Goal: Book appointment/travel/reservation

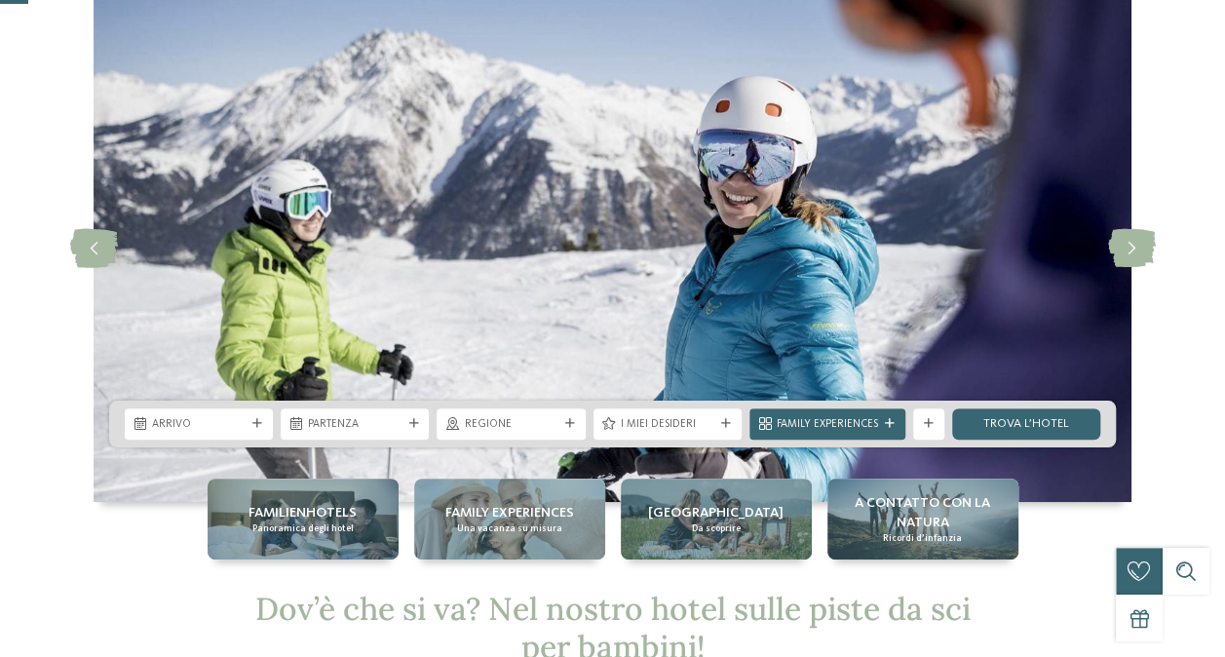
scroll to position [97, 0]
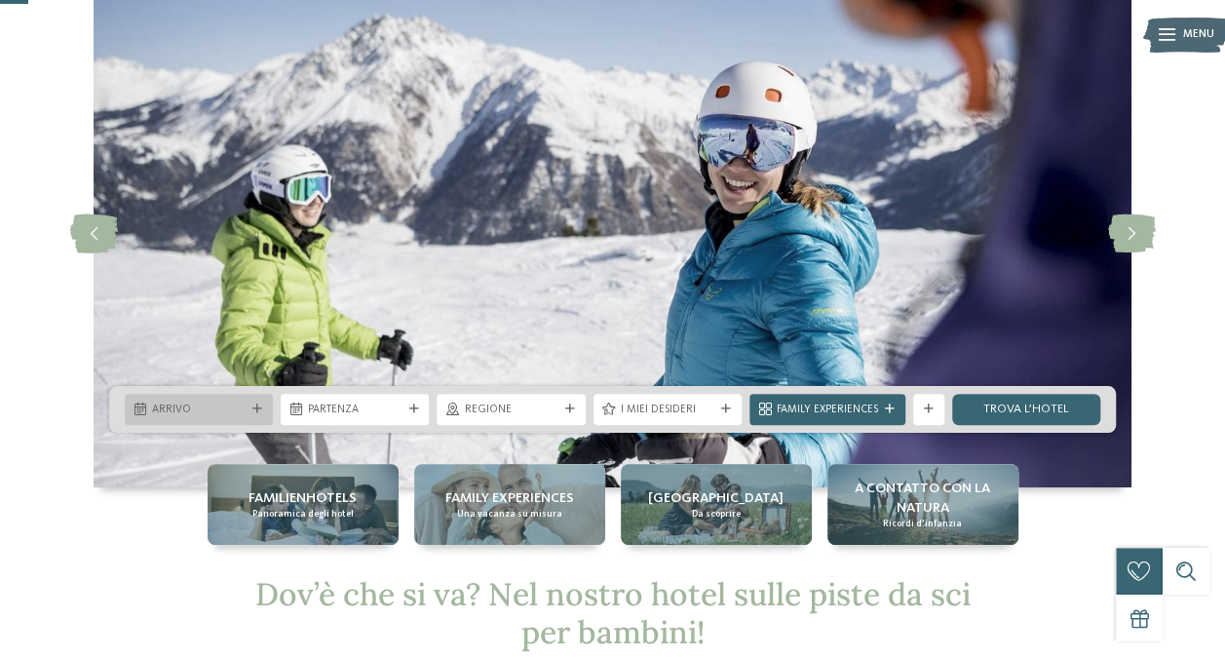
click at [256, 407] on icon at bounding box center [258, 410] width 10 height 10
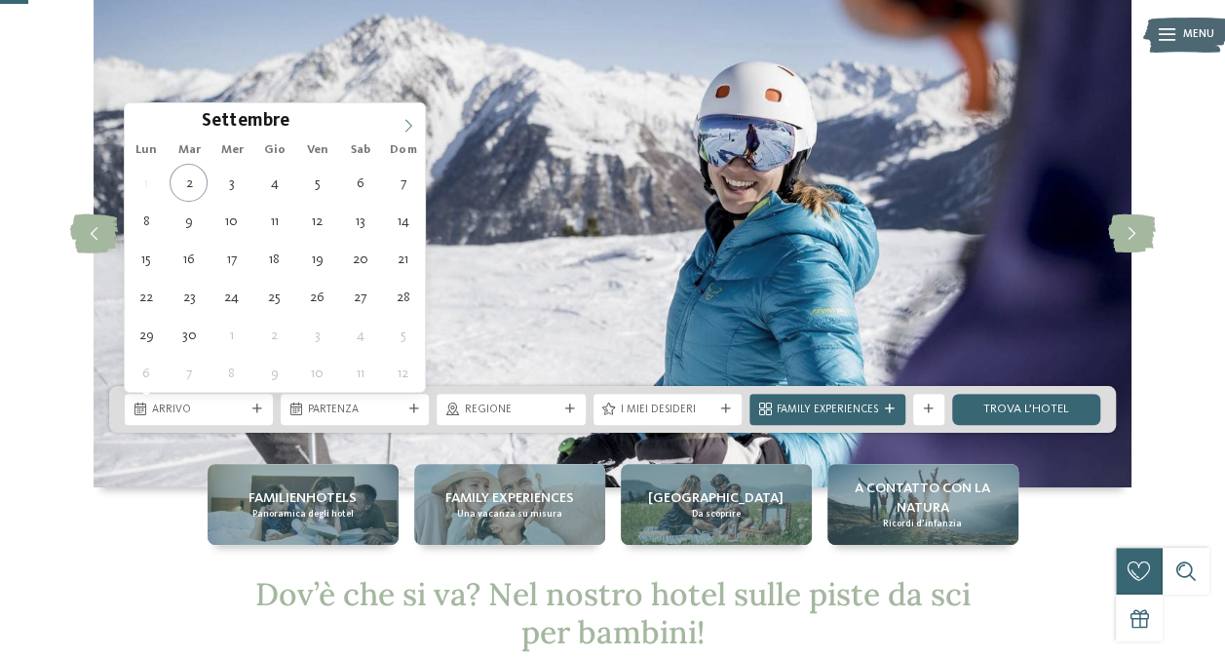
click at [402, 121] on icon at bounding box center [409, 126] width 14 height 14
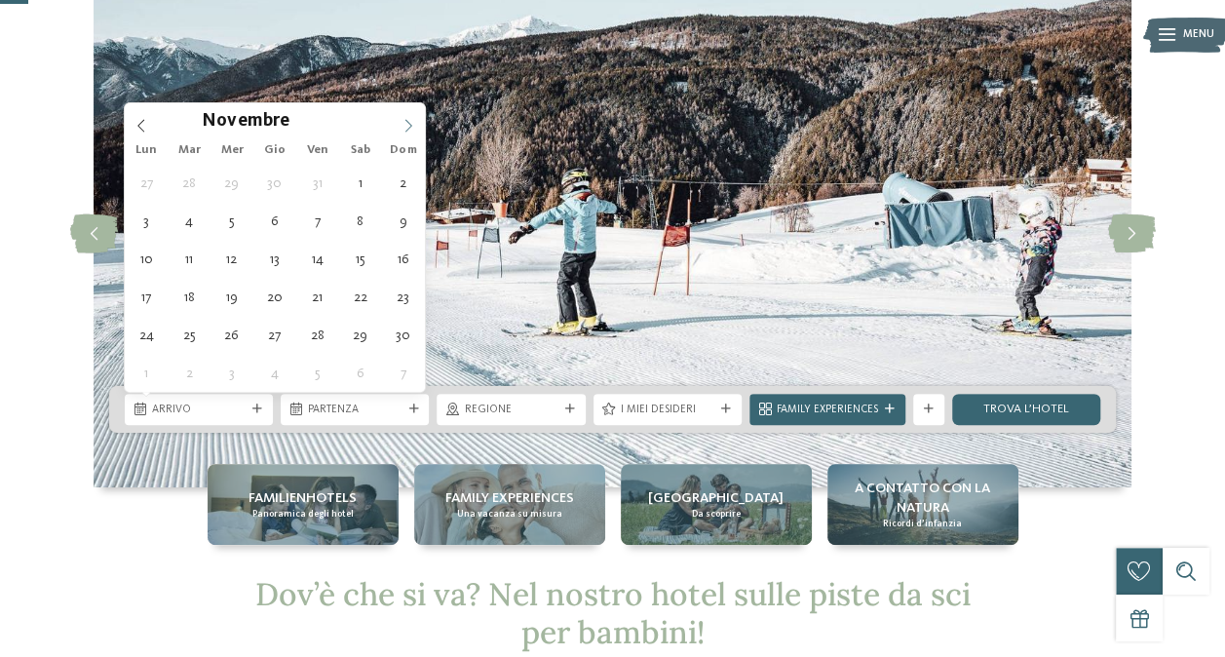
click at [402, 121] on icon at bounding box center [409, 126] width 14 height 14
type div "27.12.2025"
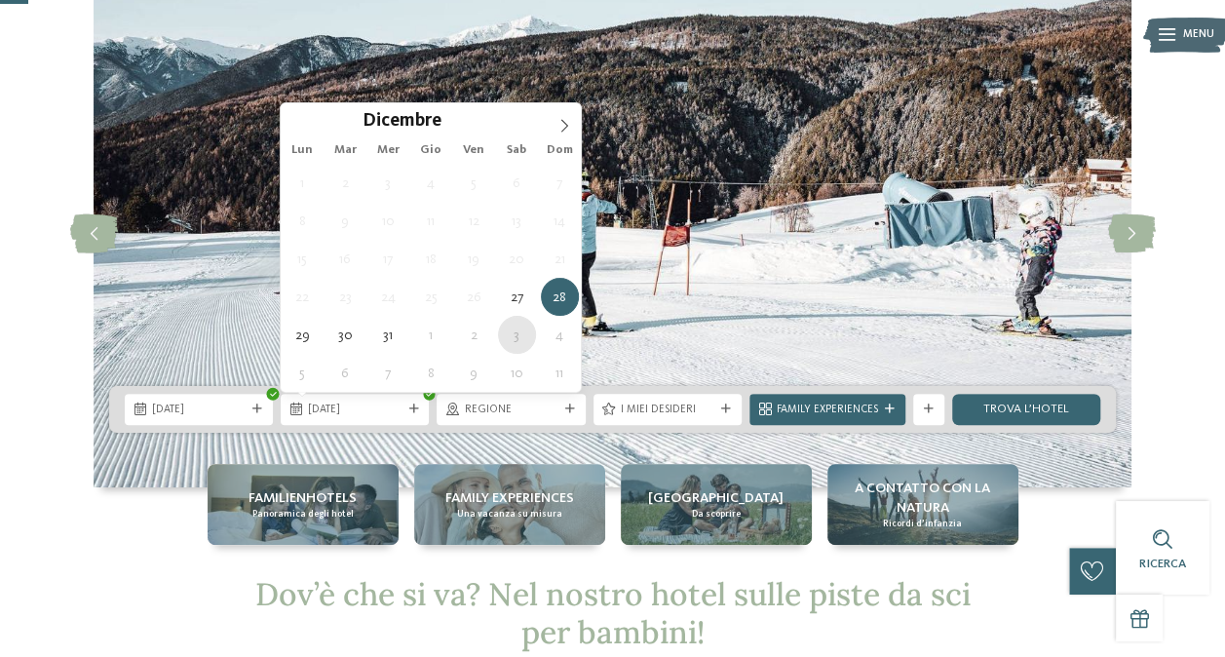
type div "03.01.2026"
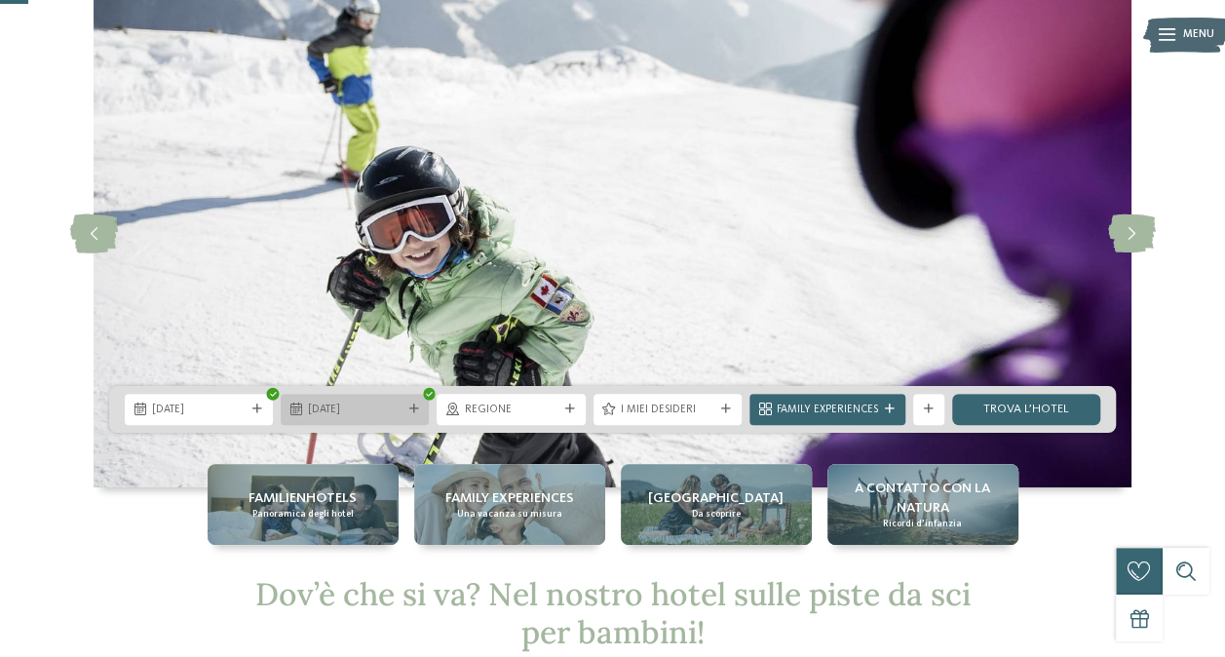
click at [400, 403] on span "03.01.2026" at bounding box center [355, 411] width 94 height 16
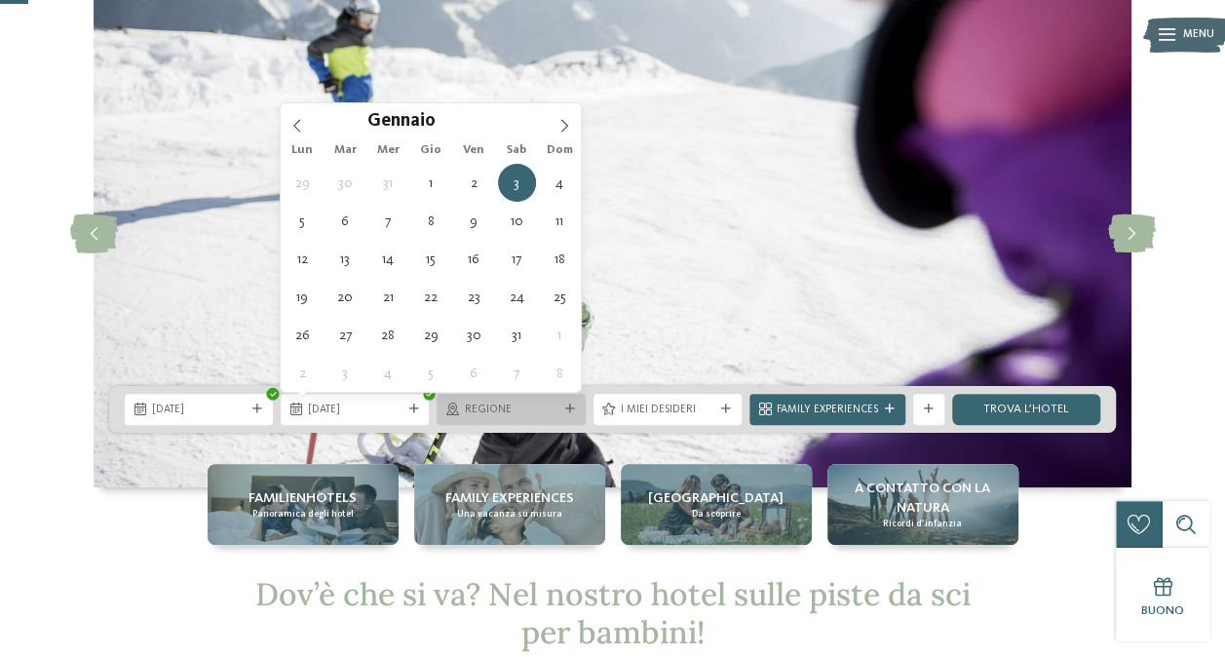
click at [543, 413] on span "Regione" at bounding box center [511, 411] width 94 height 16
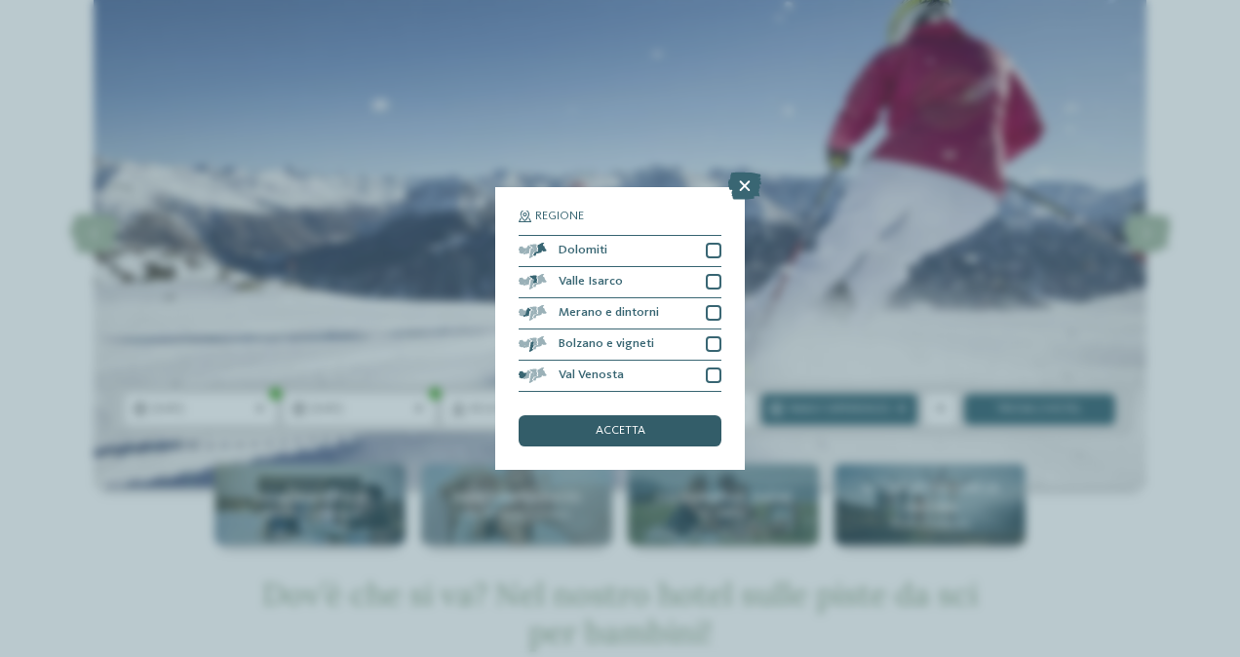
click at [596, 439] on div "accetta" at bounding box center [620, 430] width 203 height 31
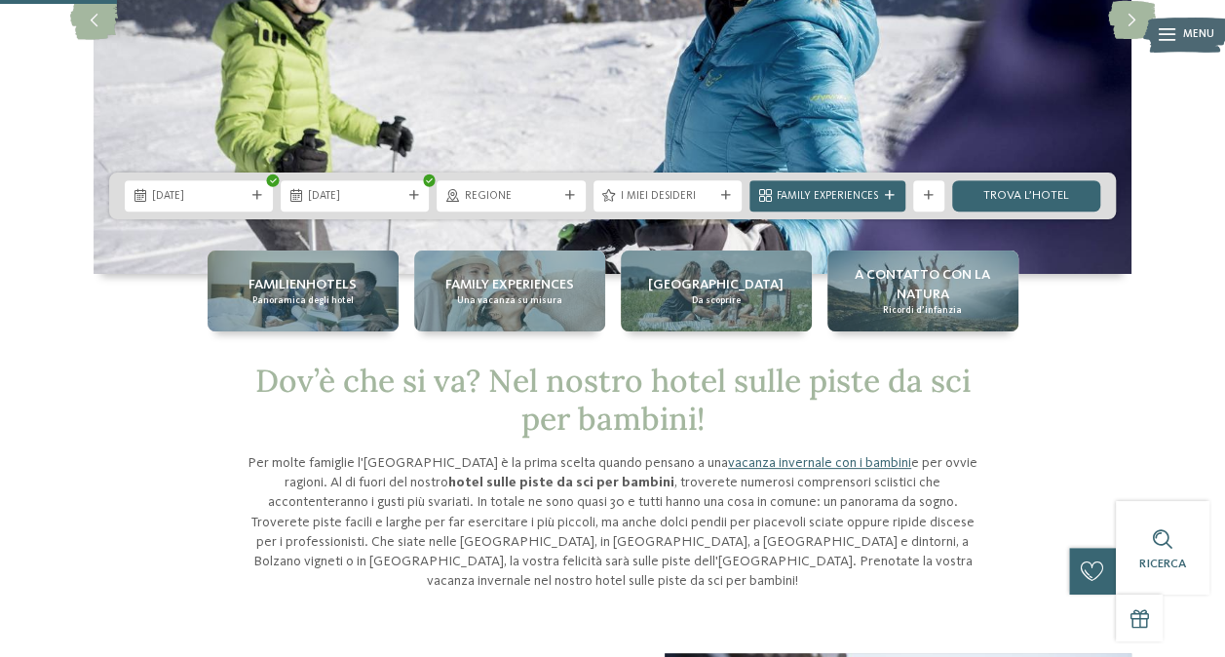
scroll to position [195, 0]
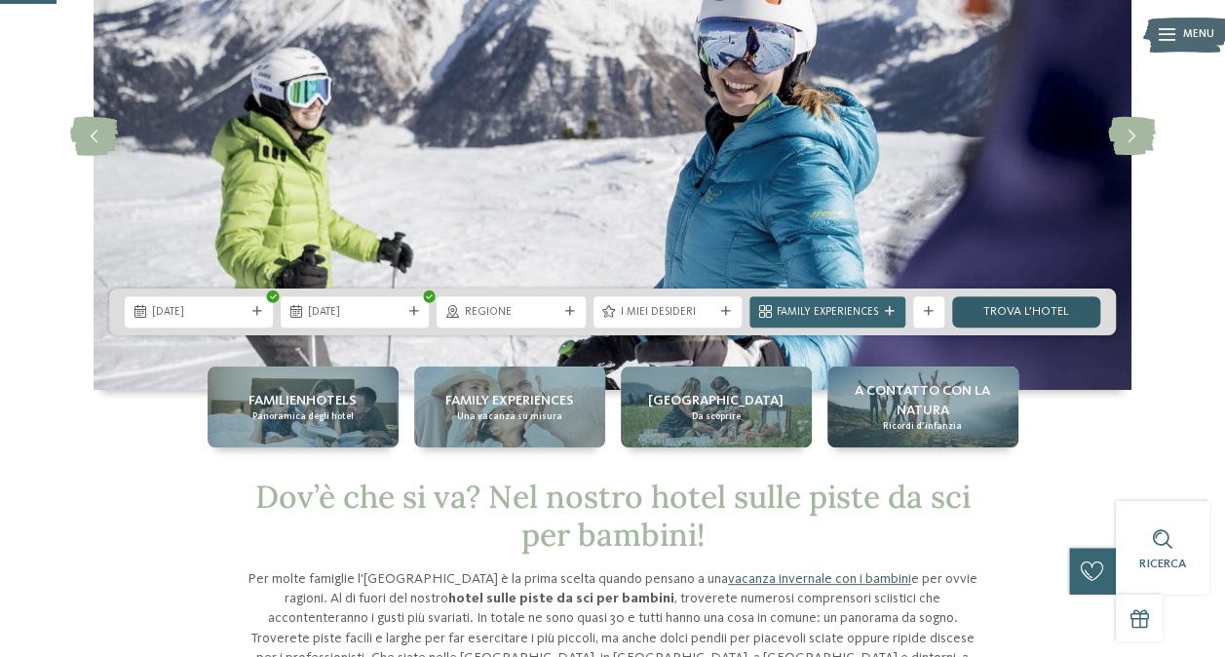
click at [1012, 304] on link "trova l’hotel" at bounding box center [1027, 311] width 148 height 31
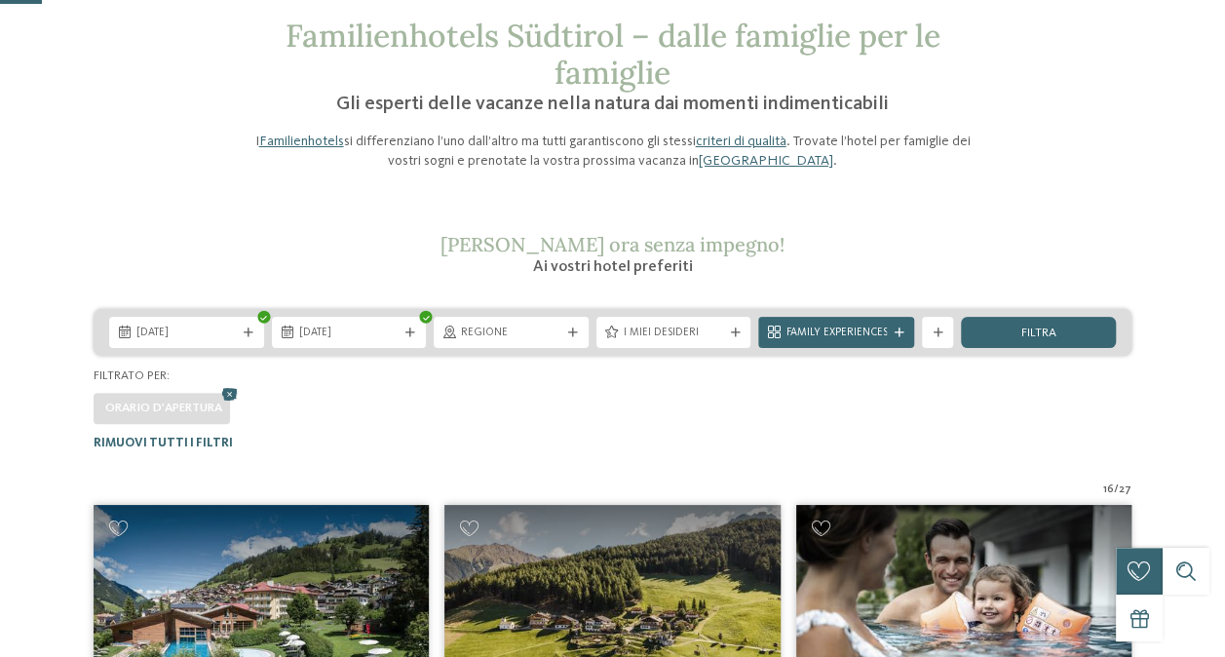
scroll to position [287, 0]
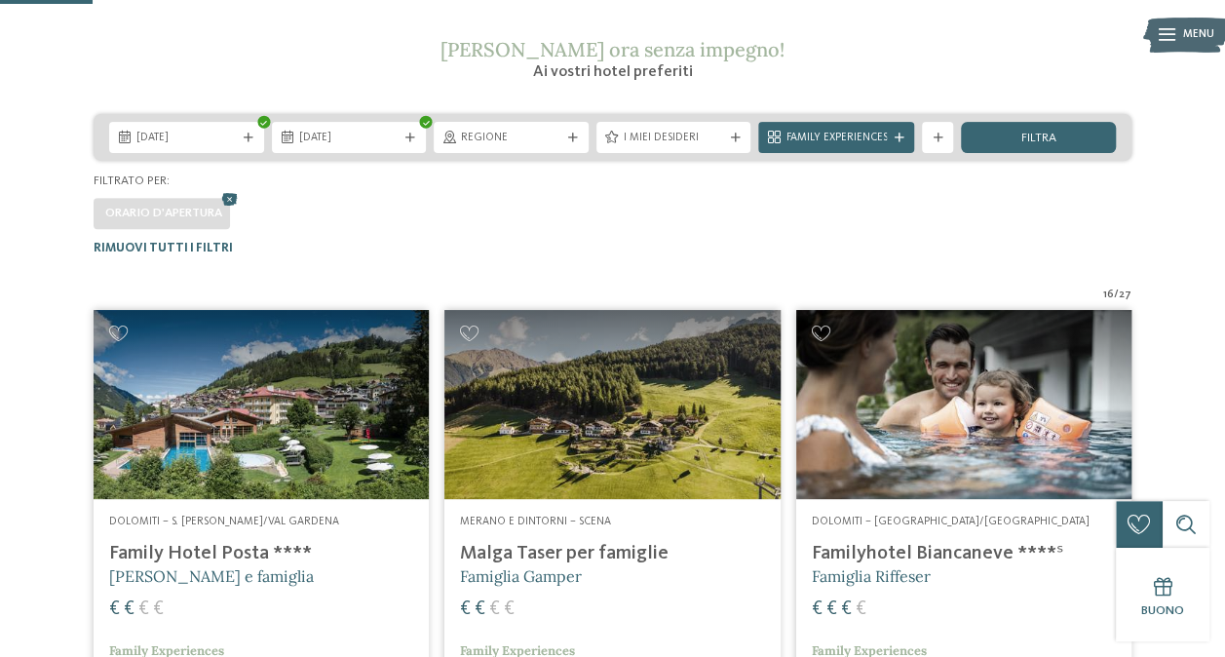
click at [198, 555] on h4 "Family Hotel Posta ****" at bounding box center [261, 553] width 304 height 23
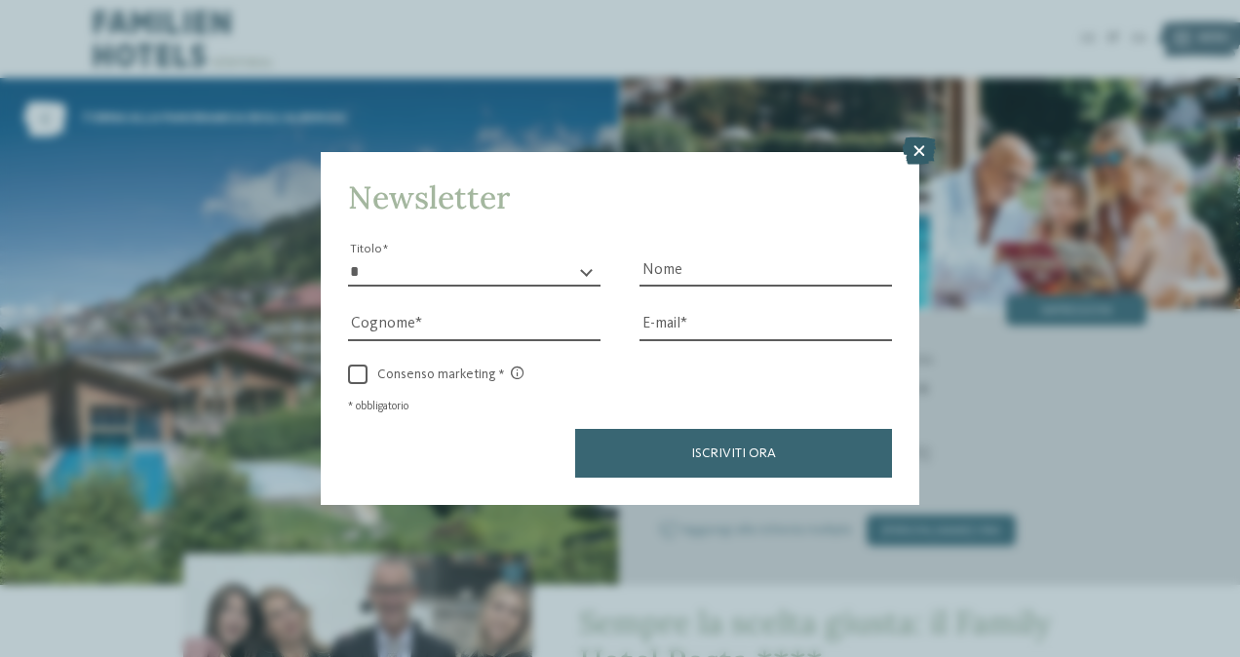
click at [916, 152] on icon at bounding box center [919, 150] width 33 height 27
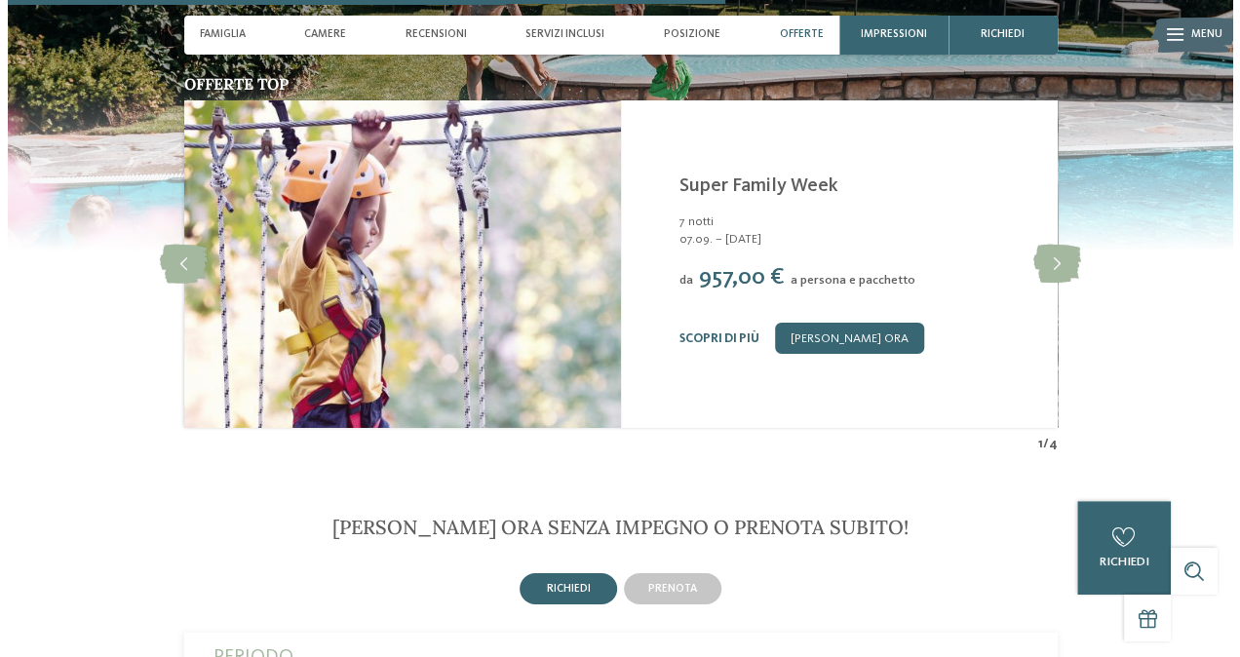
scroll to position [3217, 0]
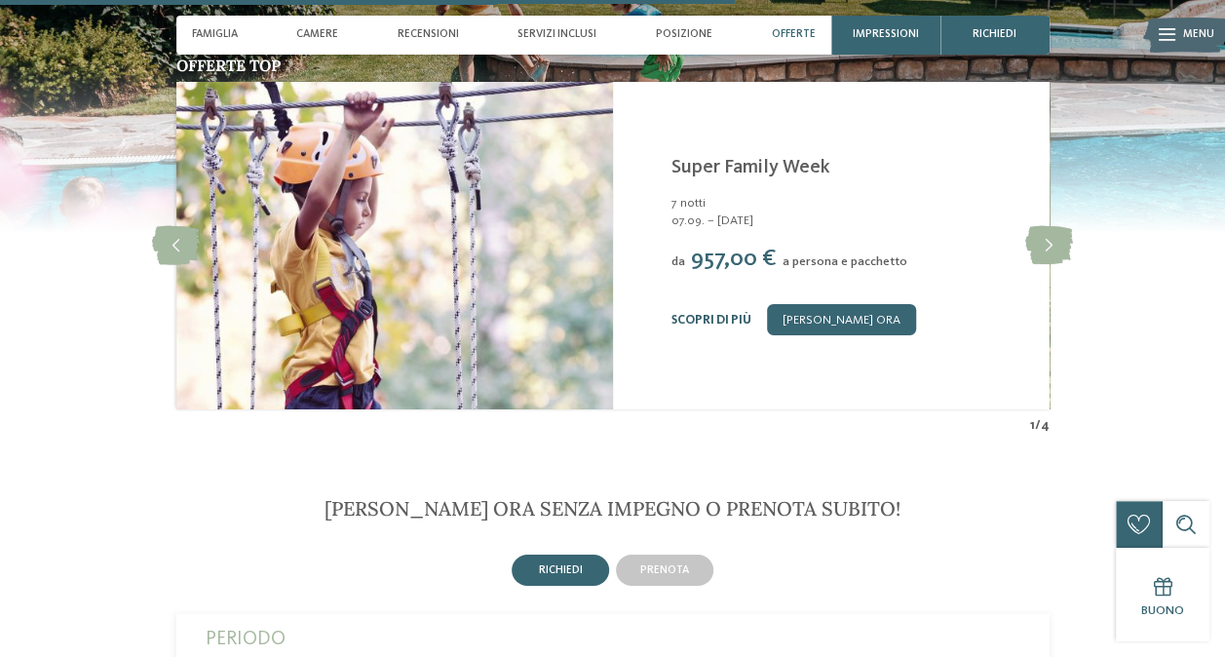
click at [696, 314] on link "Scopri di più" at bounding box center [711, 320] width 80 height 13
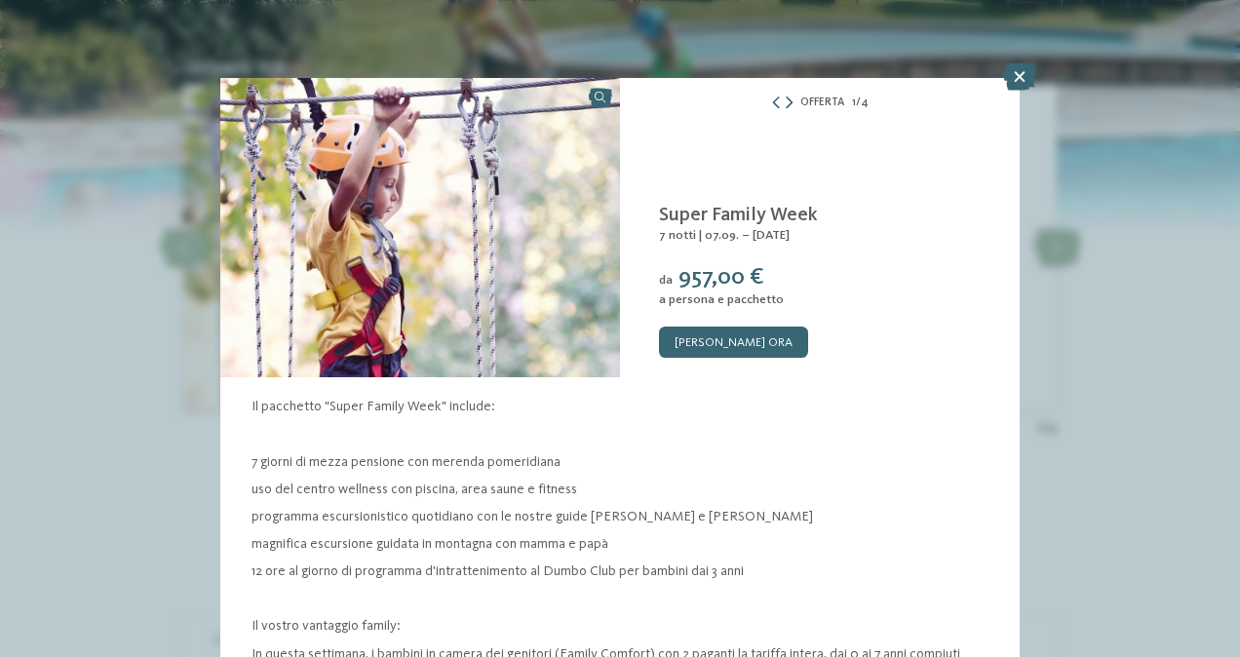
click at [786, 98] on icon at bounding box center [789, 103] width 7 height 13
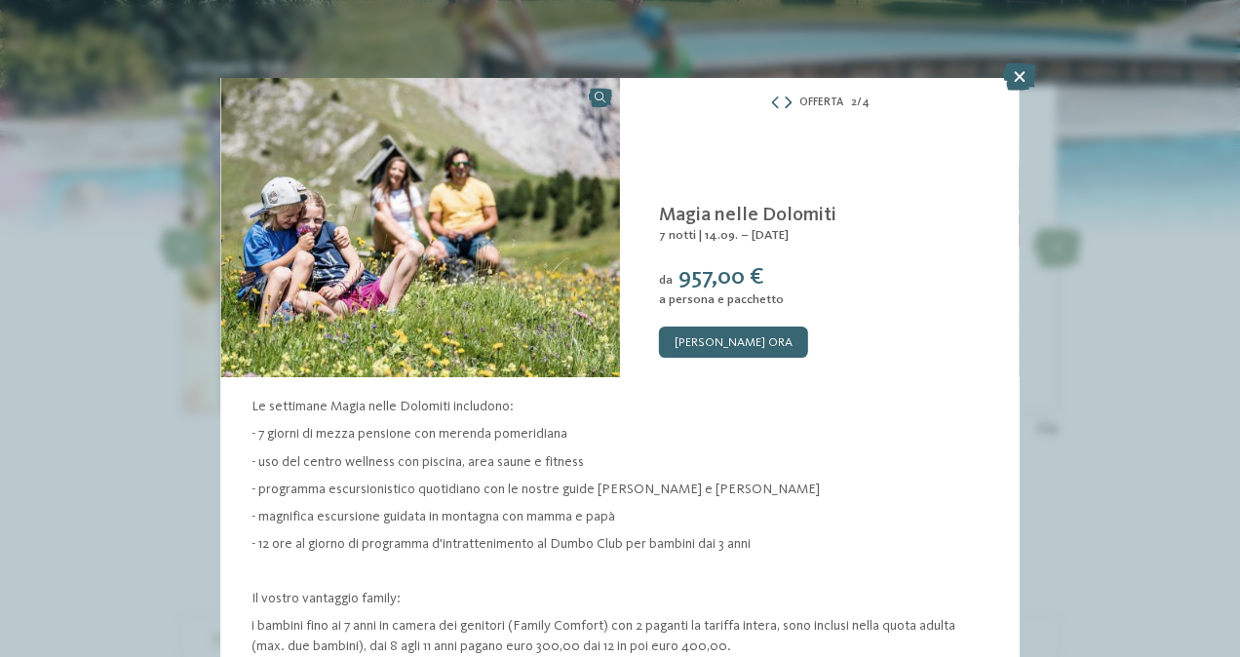
click at [785, 99] on icon at bounding box center [788, 103] width 7 height 13
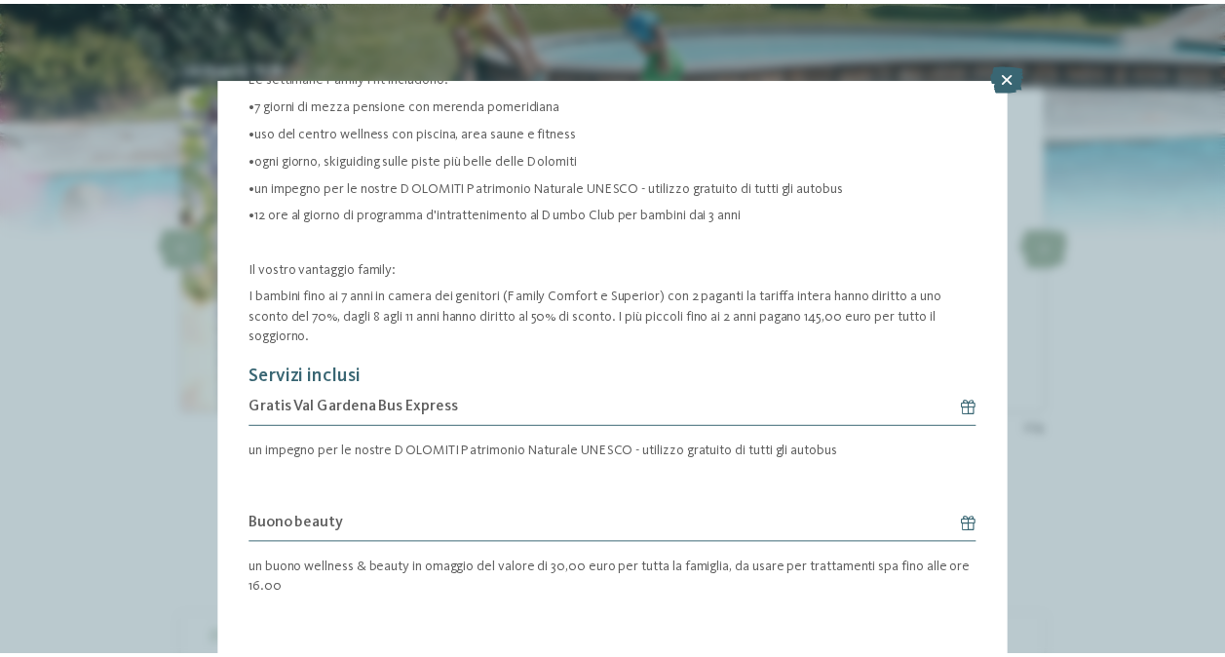
scroll to position [349, 0]
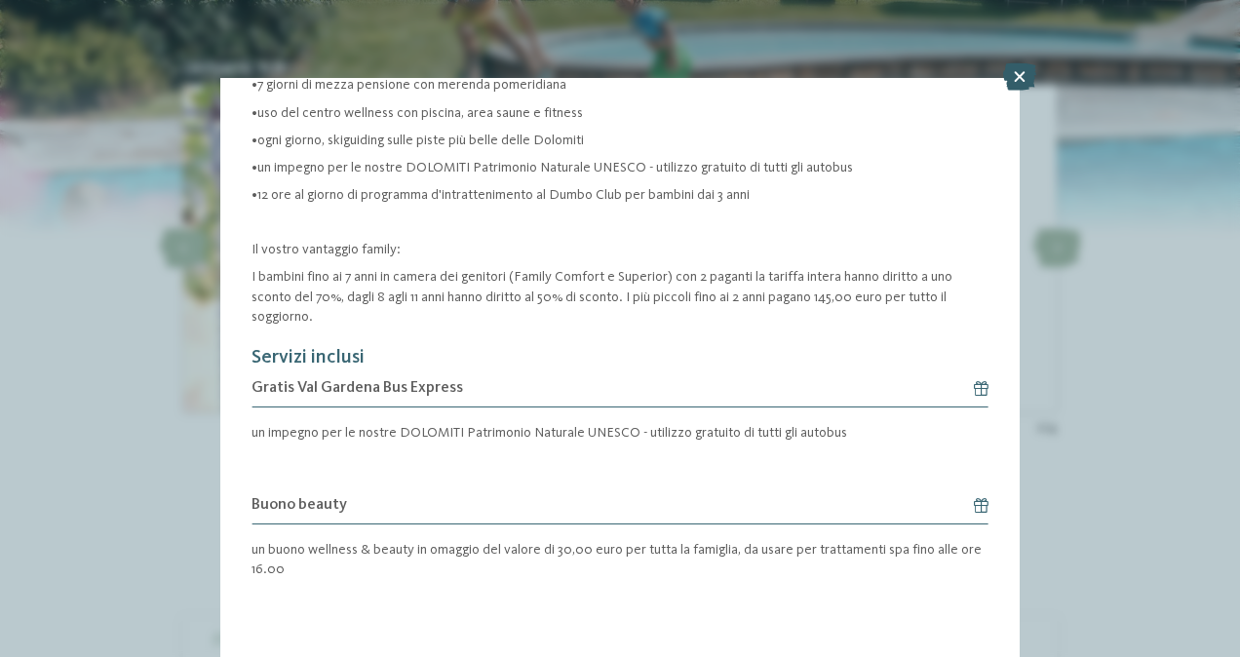
click at [1020, 86] on icon at bounding box center [1019, 76] width 33 height 27
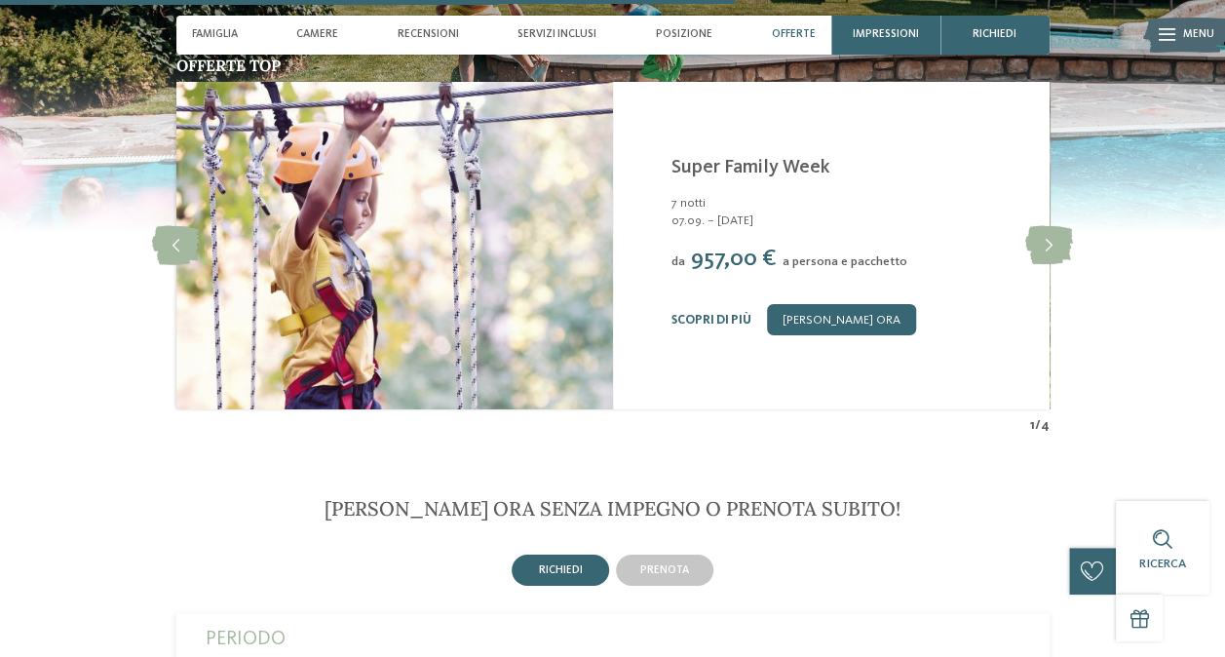
click at [1189, 43] on div "Menu" at bounding box center [1199, 35] width 31 height 39
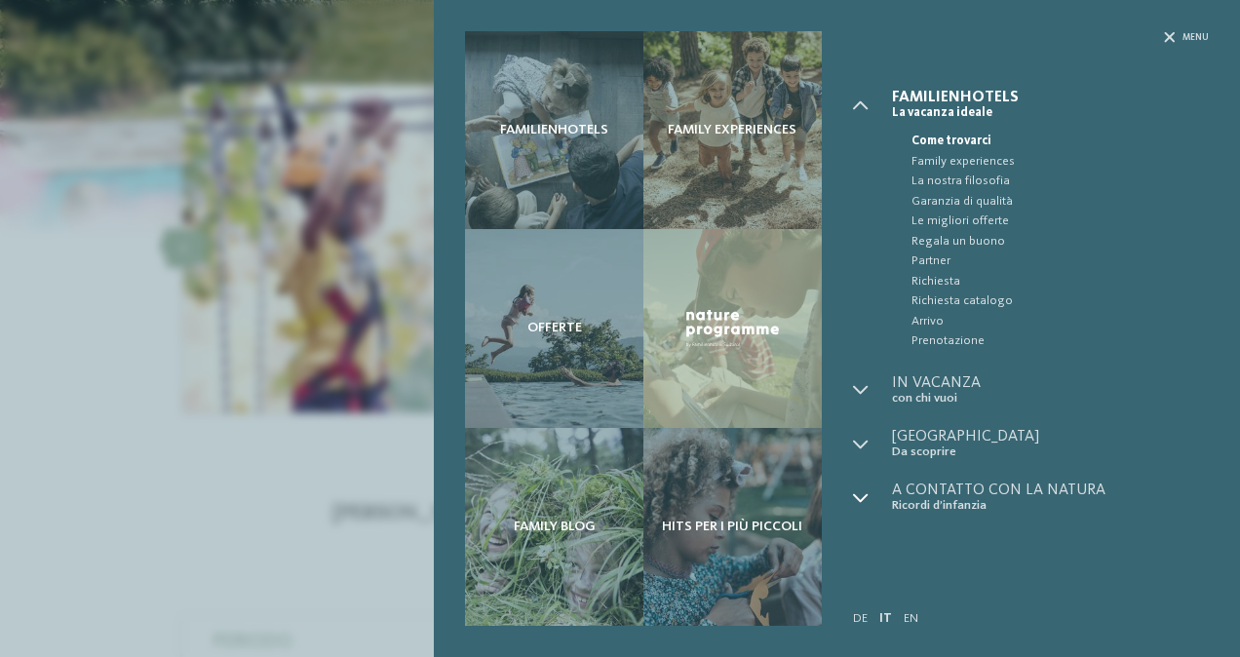
click at [861, 505] on icon at bounding box center [861, 498] width 16 height 16
click at [1167, 36] on icon at bounding box center [1169, 37] width 11 height 11
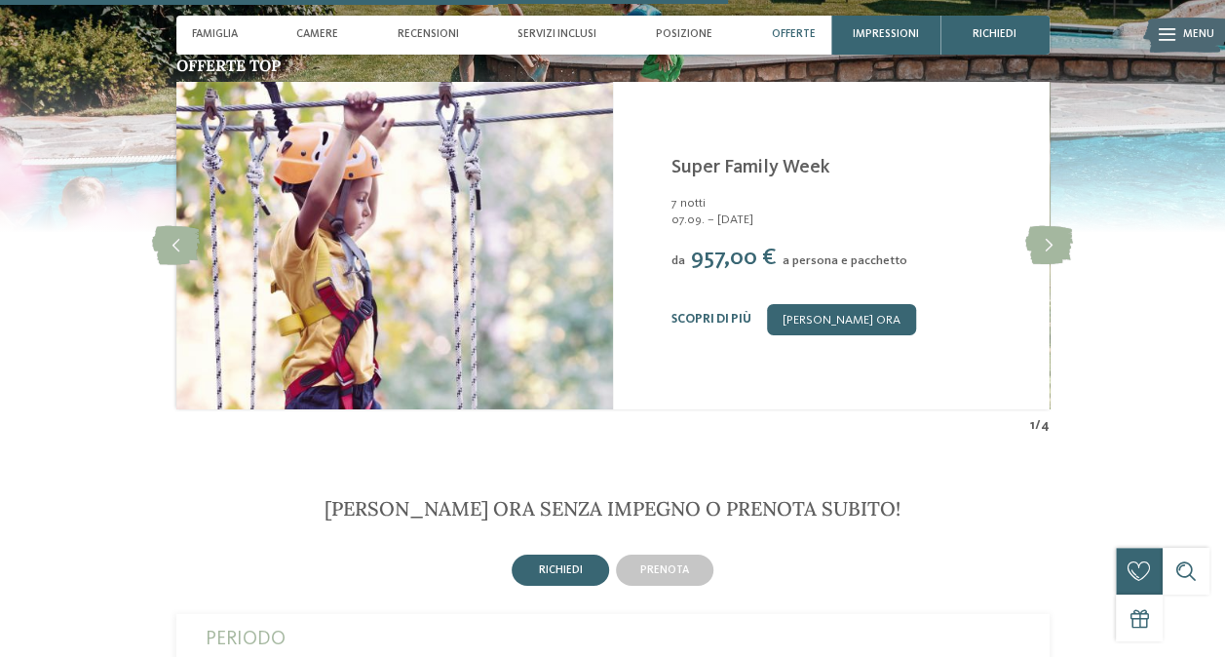
scroll to position [3022, 0]
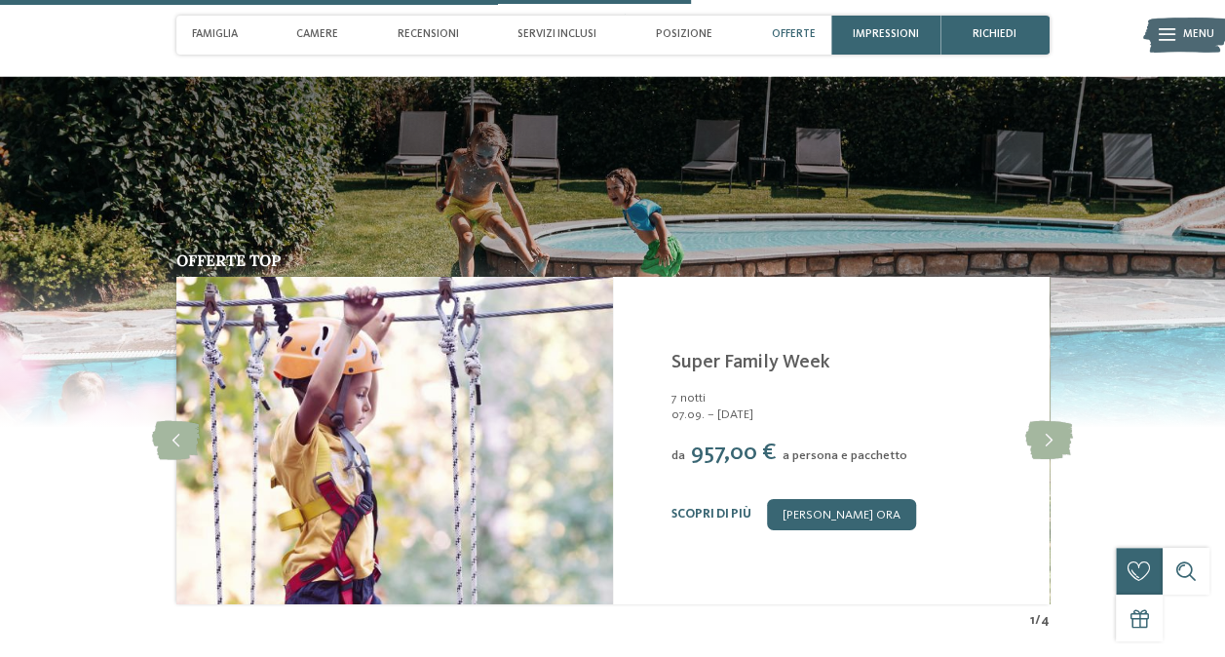
click at [1184, 34] on span "Menu" at bounding box center [1199, 35] width 31 height 16
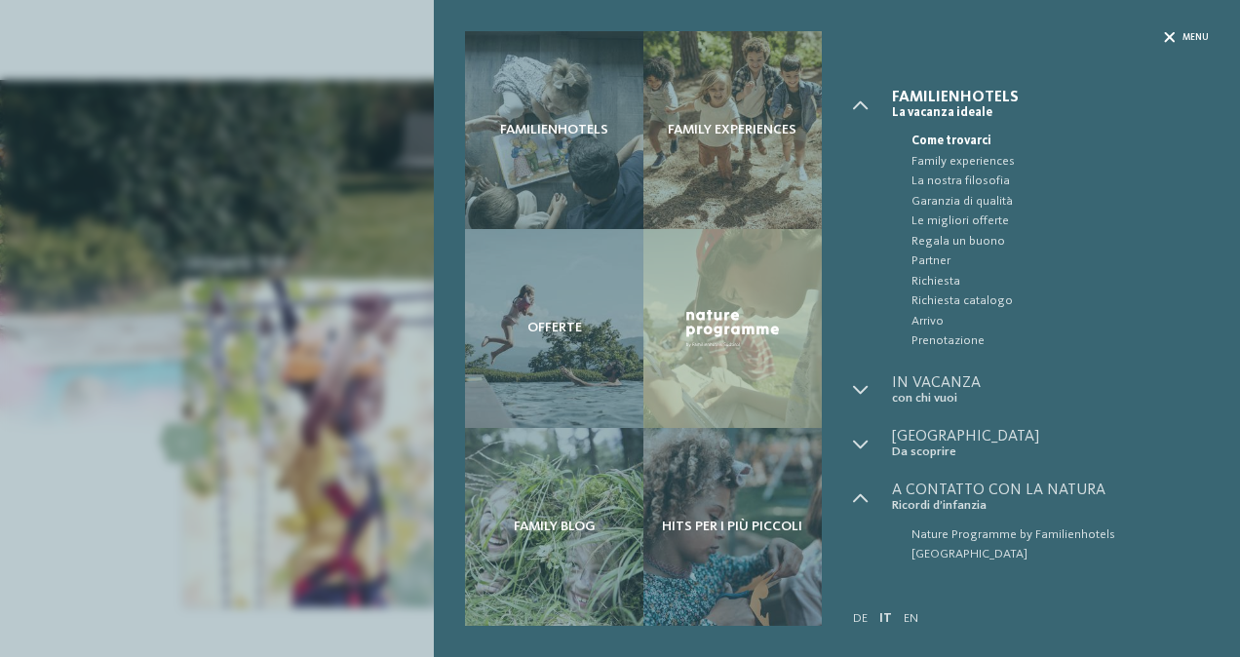
click at [1178, 31] on div "Menu" at bounding box center [1186, 37] width 45 height 13
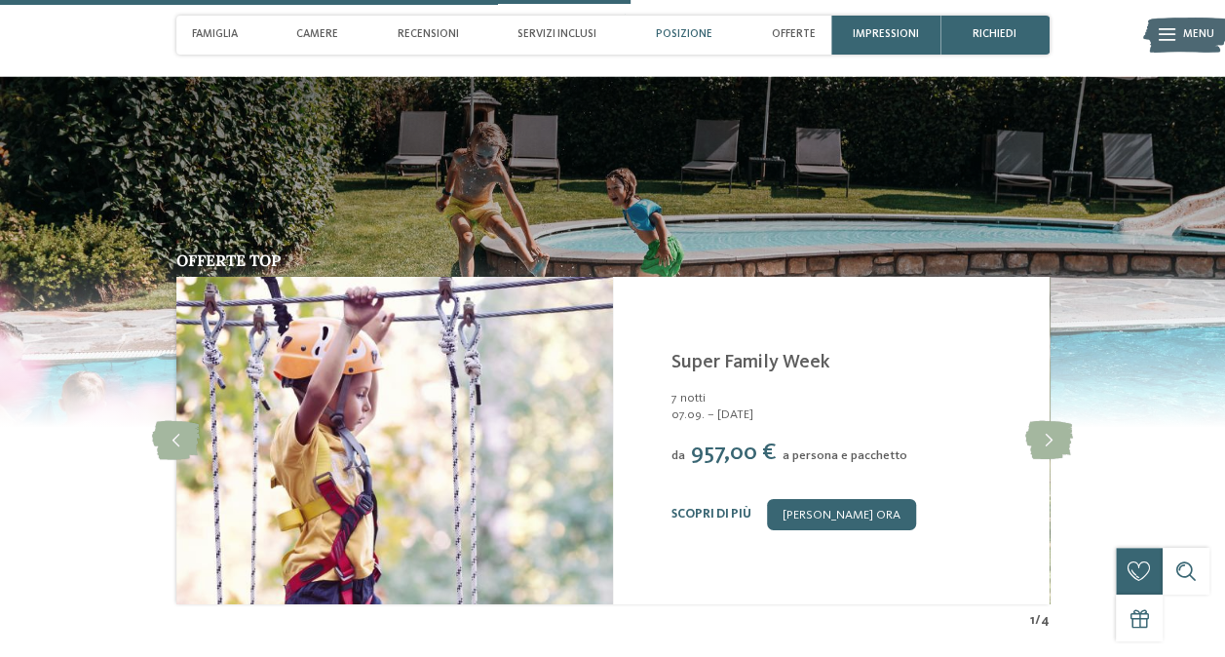
scroll to position [2632, 0]
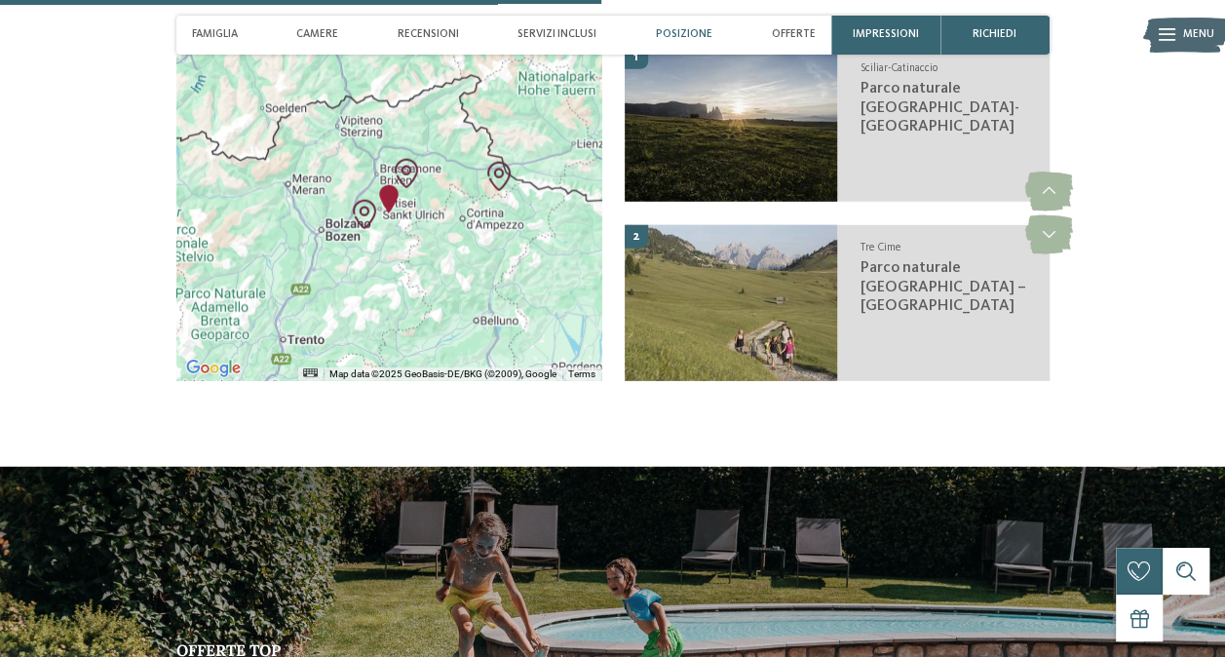
click at [647, 23] on div "Famiglia Camere Recensioni Servizi inclusi Posizione Offerte" at bounding box center [504, 35] width 640 height 39
click at [670, 31] on span "Posizione" at bounding box center [684, 34] width 57 height 13
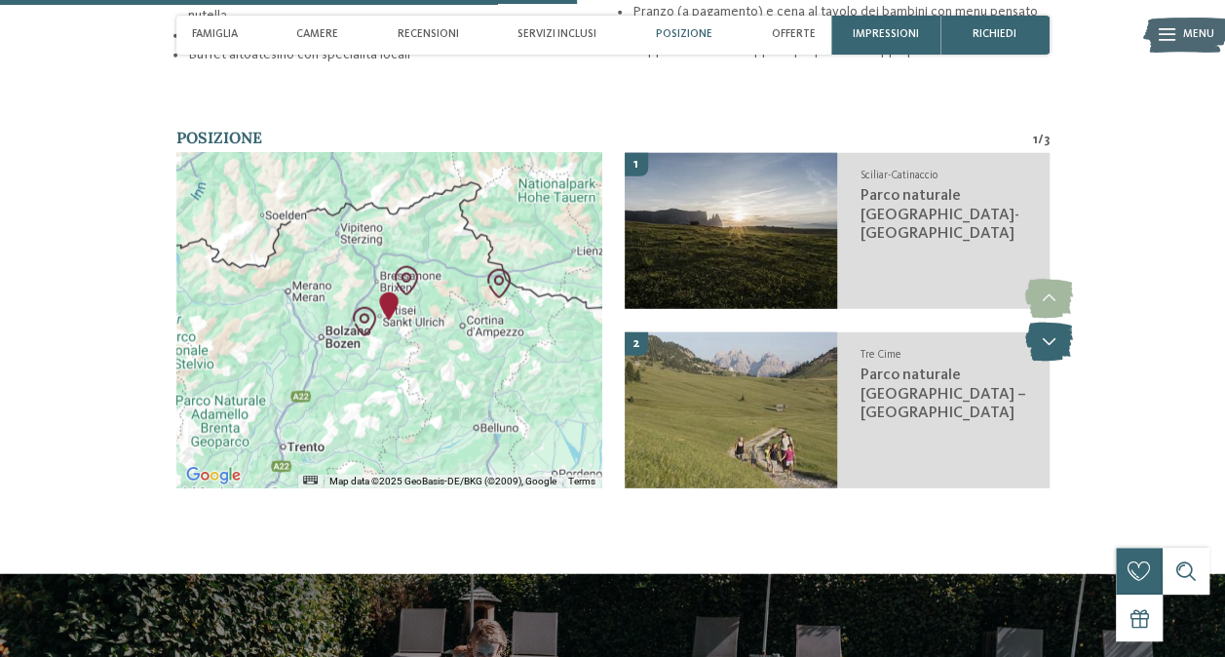
click at [1045, 323] on icon at bounding box center [1050, 342] width 48 height 39
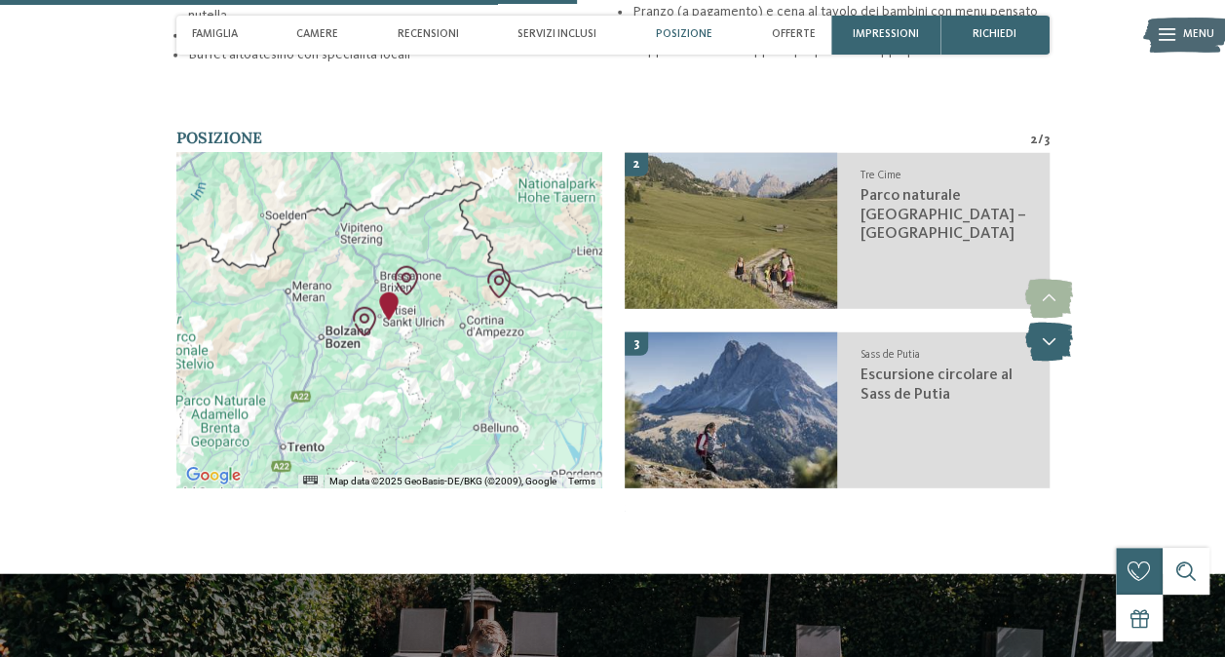
click at [1045, 323] on icon at bounding box center [1050, 342] width 48 height 39
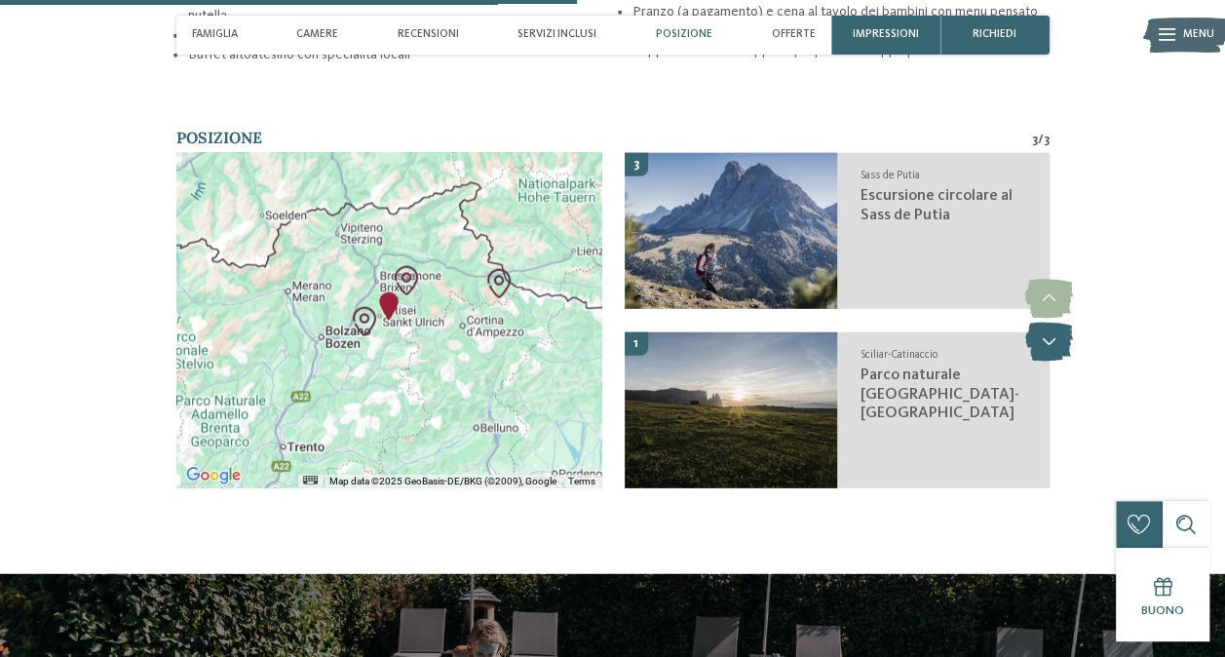
click at [1045, 323] on icon at bounding box center [1050, 342] width 48 height 39
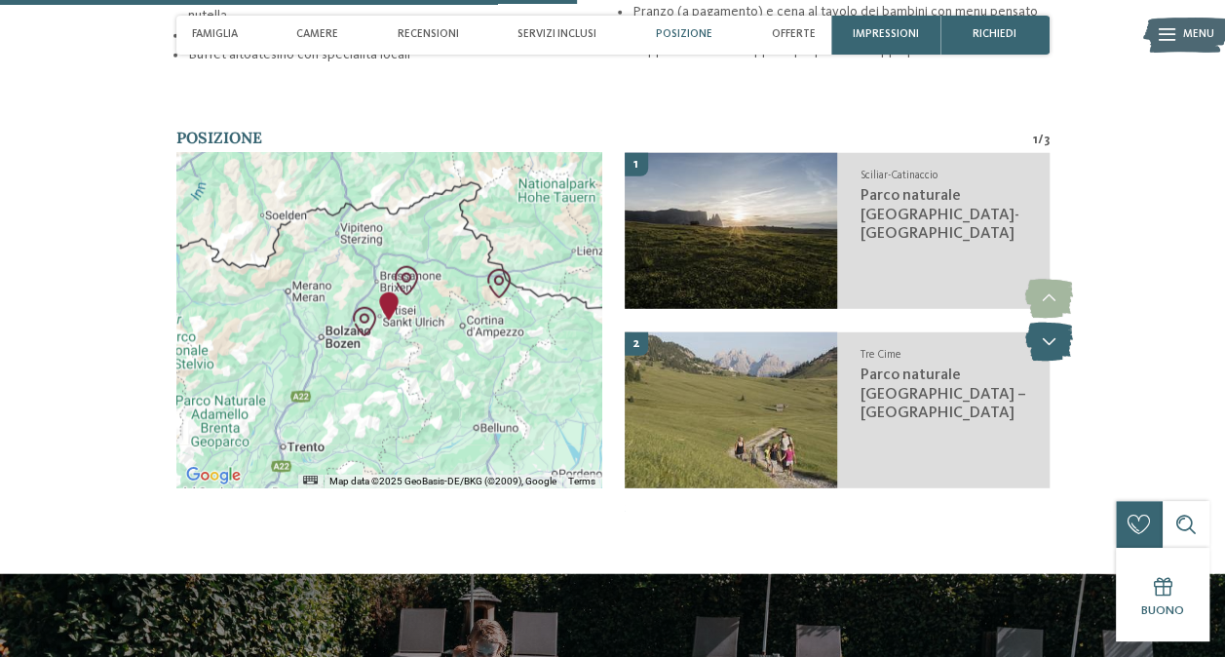
click at [1045, 323] on icon at bounding box center [1050, 342] width 48 height 39
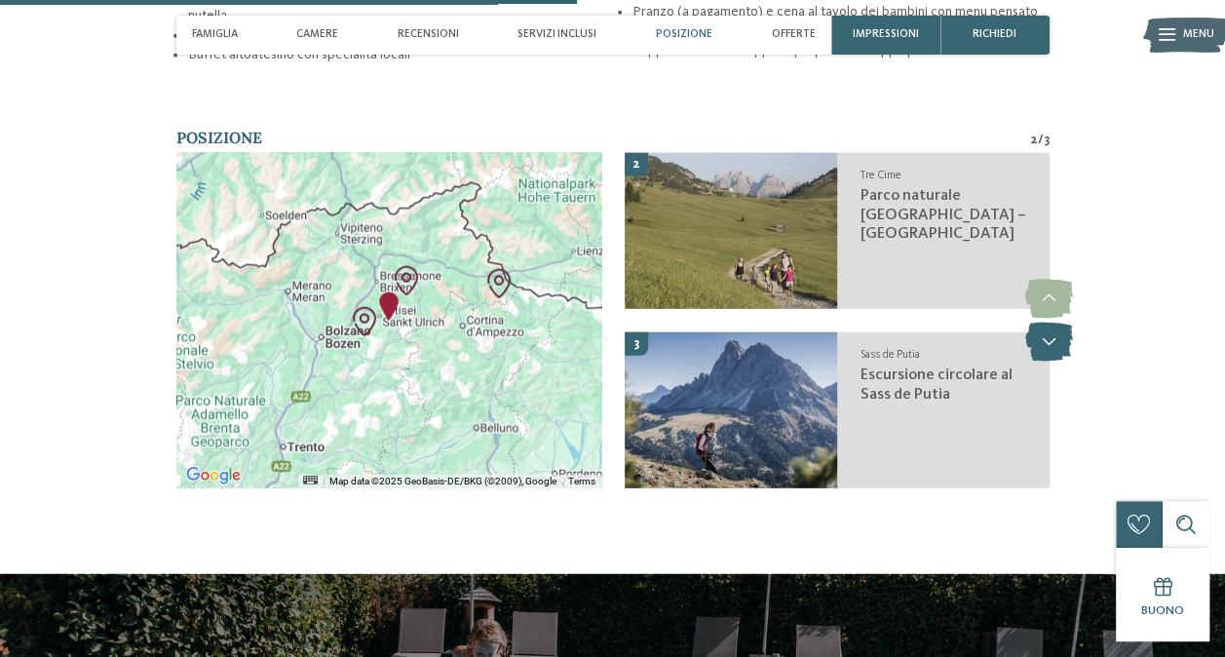
click at [1045, 323] on icon at bounding box center [1050, 342] width 48 height 39
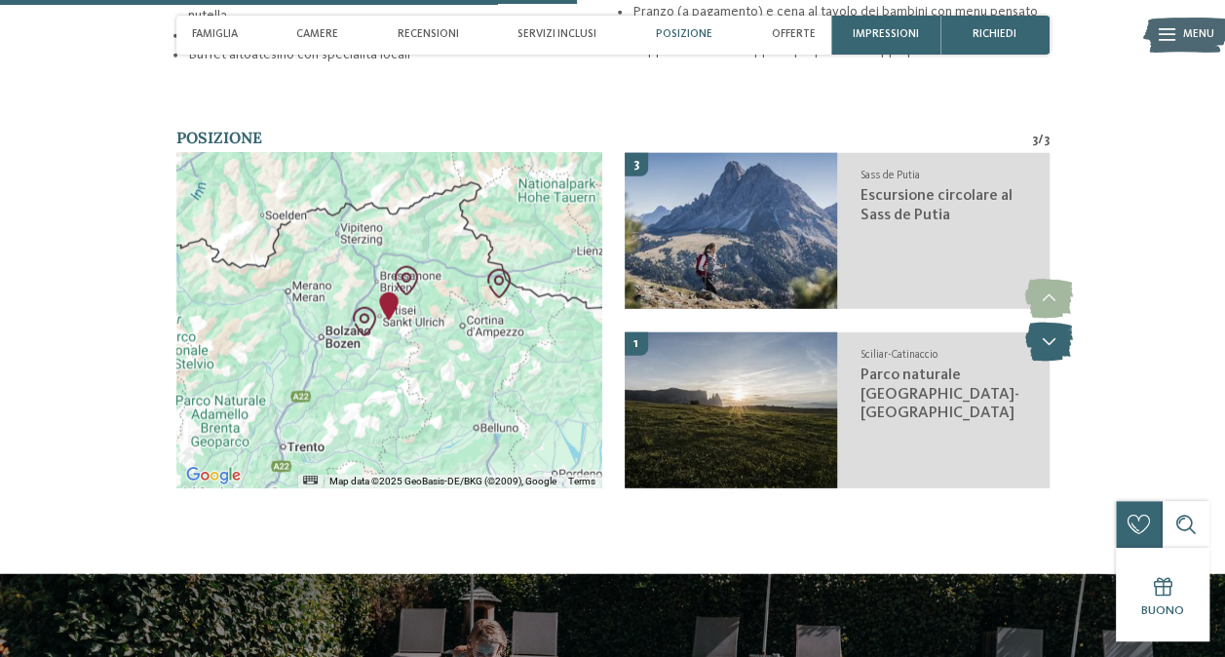
click at [1045, 323] on icon at bounding box center [1050, 342] width 48 height 39
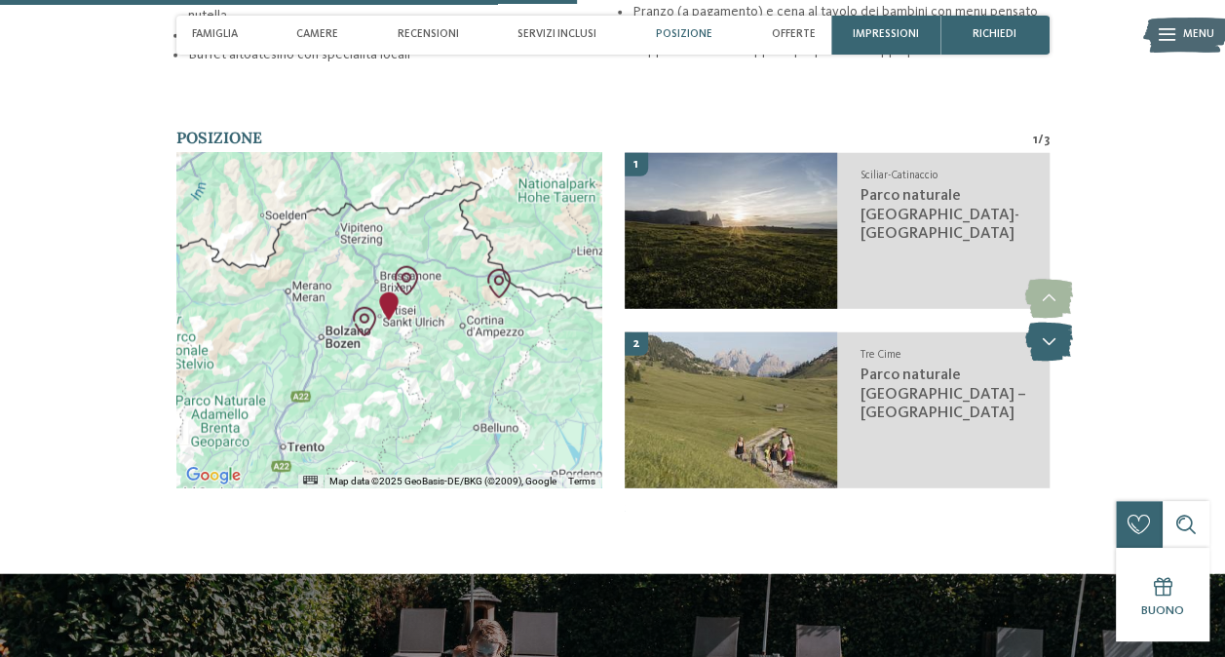
click at [1045, 323] on icon at bounding box center [1050, 342] width 48 height 39
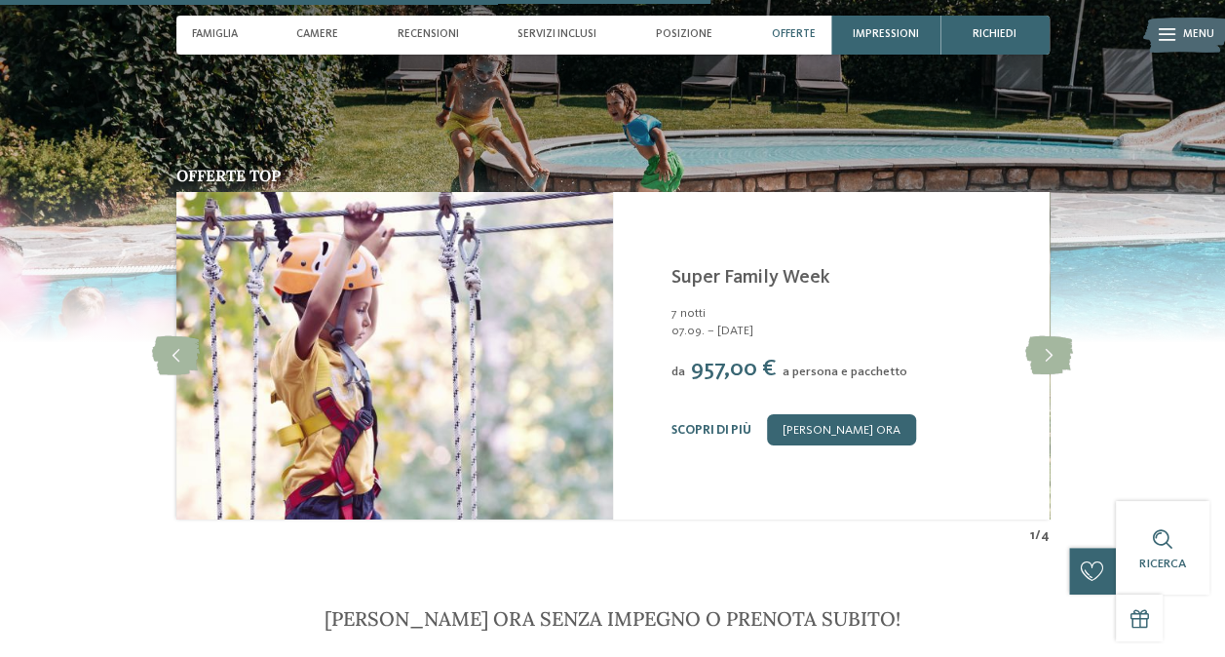
scroll to position [3208, 0]
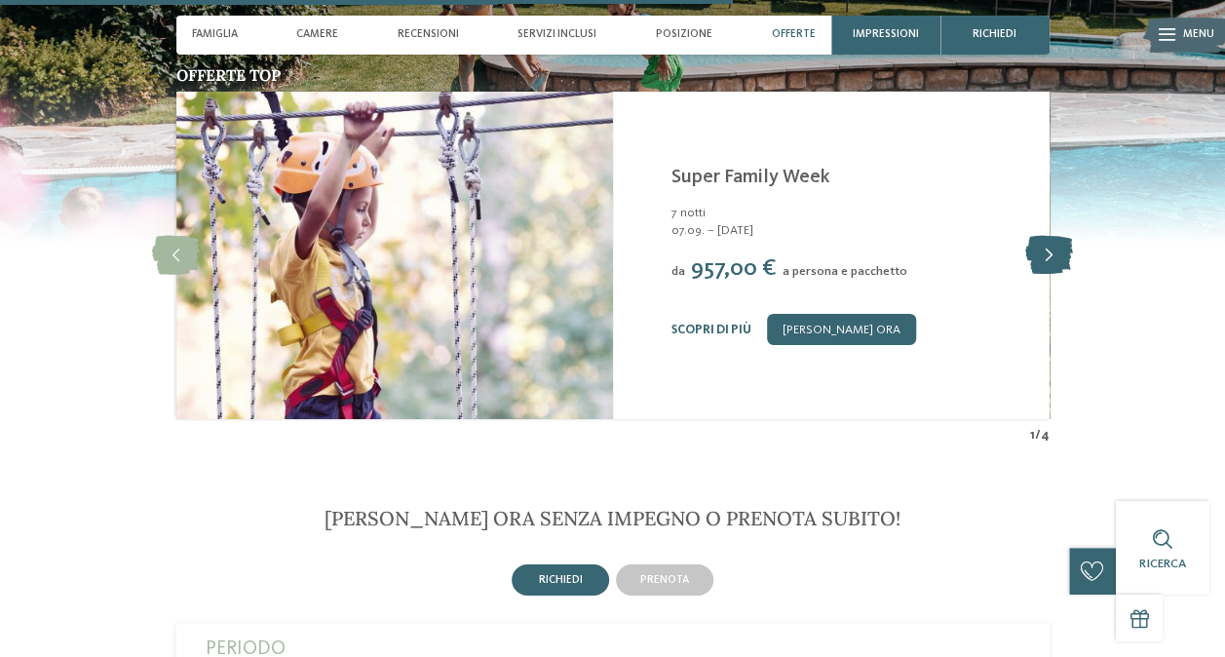
click at [1049, 236] on icon at bounding box center [1050, 255] width 48 height 39
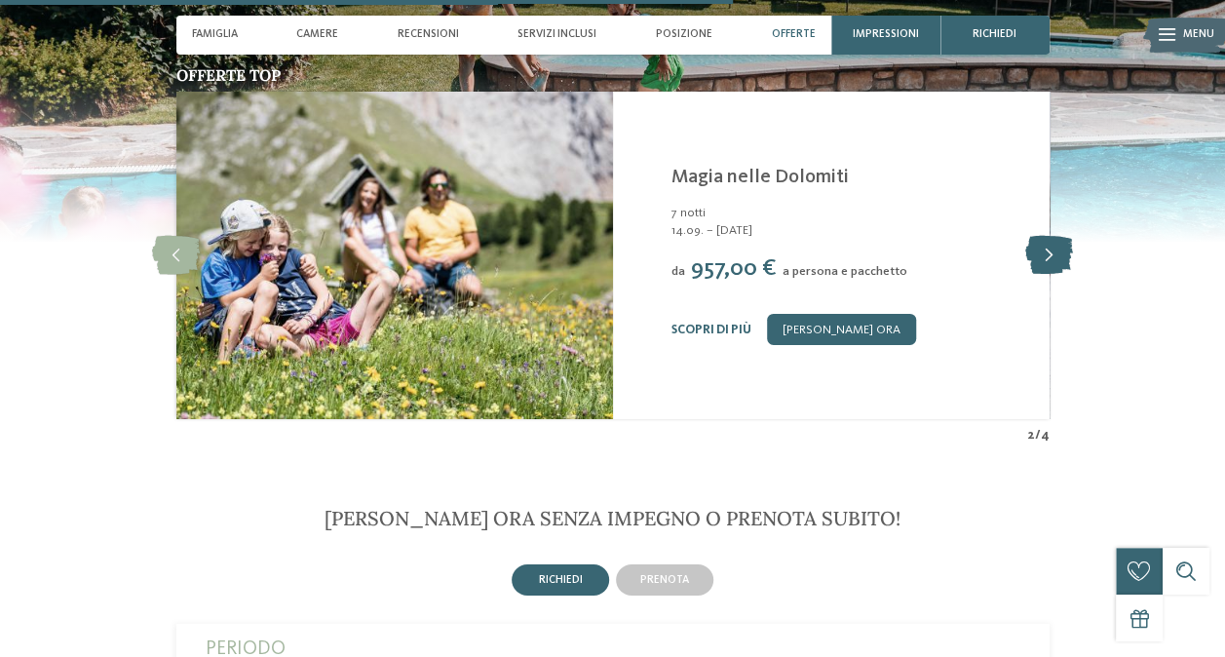
click at [1049, 236] on icon at bounding box center [1050, 255] width 48 height 39
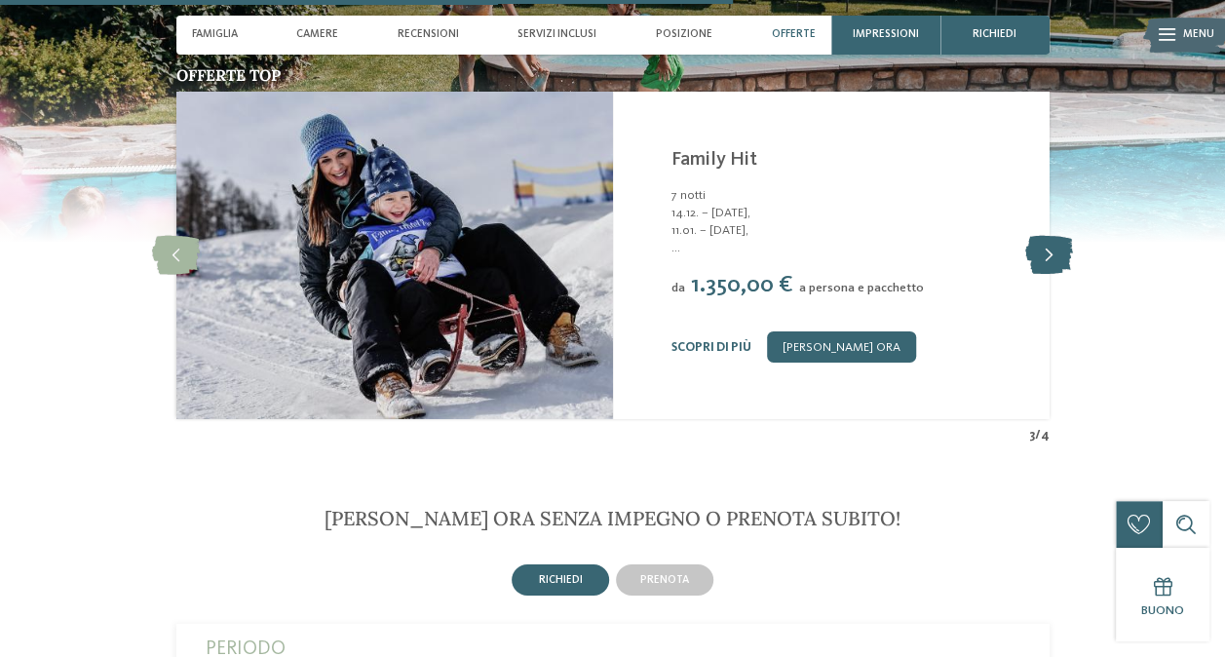
click at [1049, 236] on icon at bounding box center [1050, 255] width 48 height 39
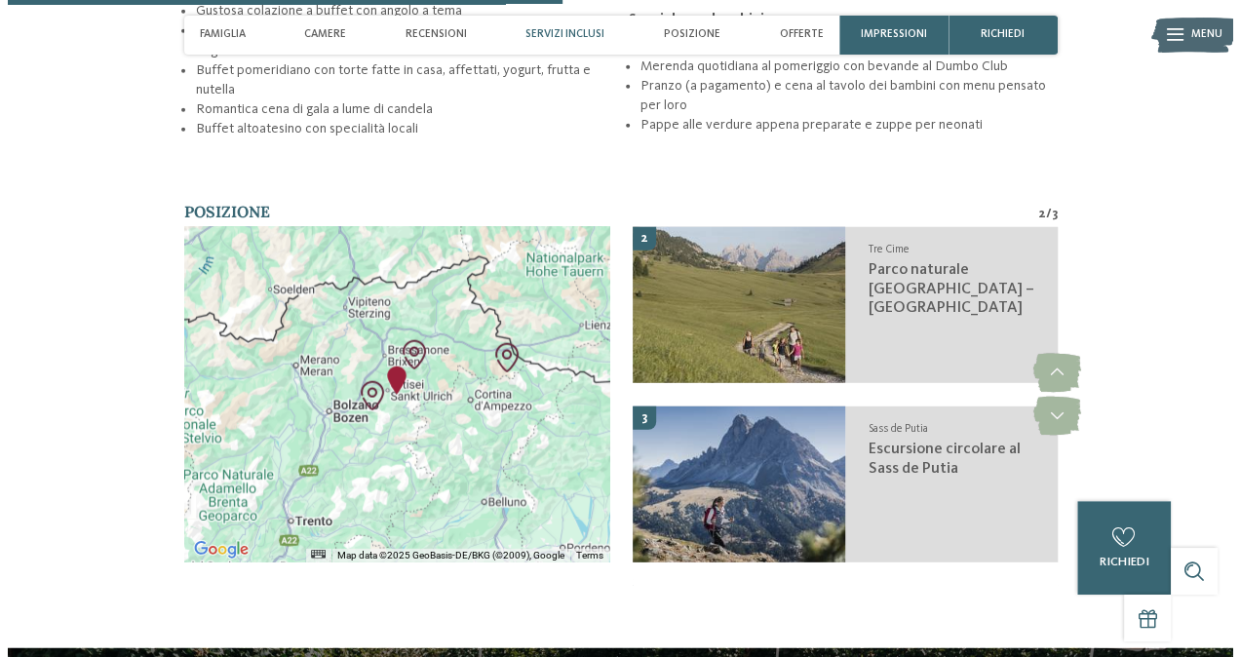
scroll to position [2428, 0]
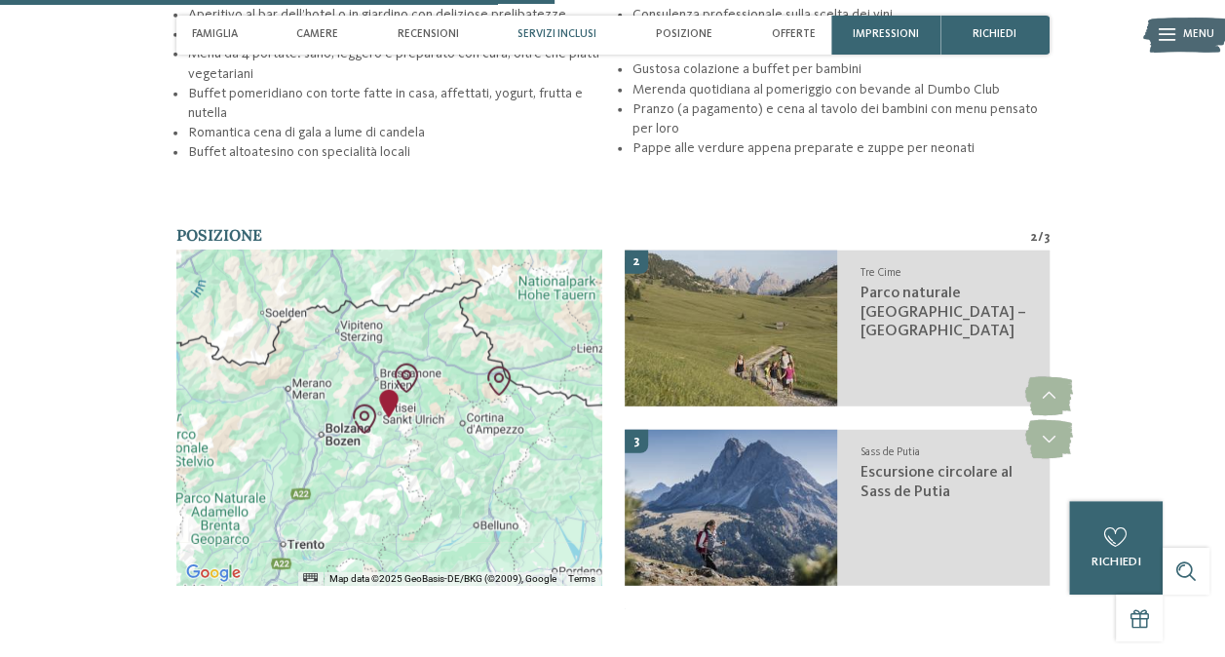
click at [1156, 34] on img at bounding box center [1187, 35] width 86 height 43
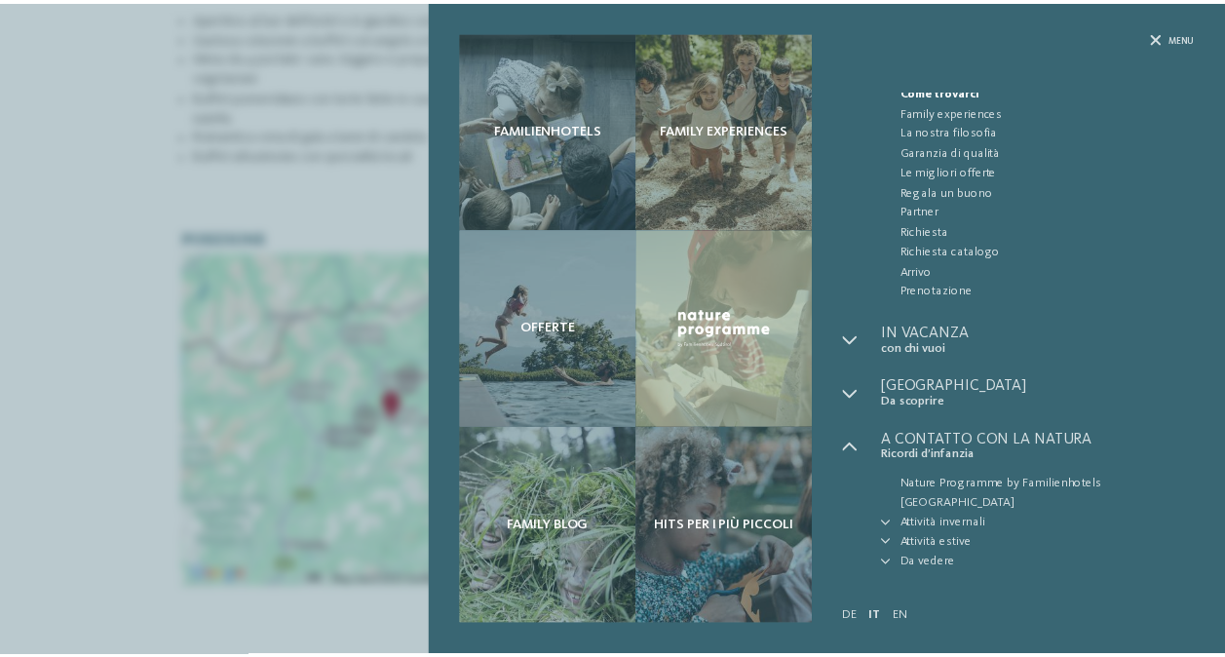
scroll to position [77, 0]
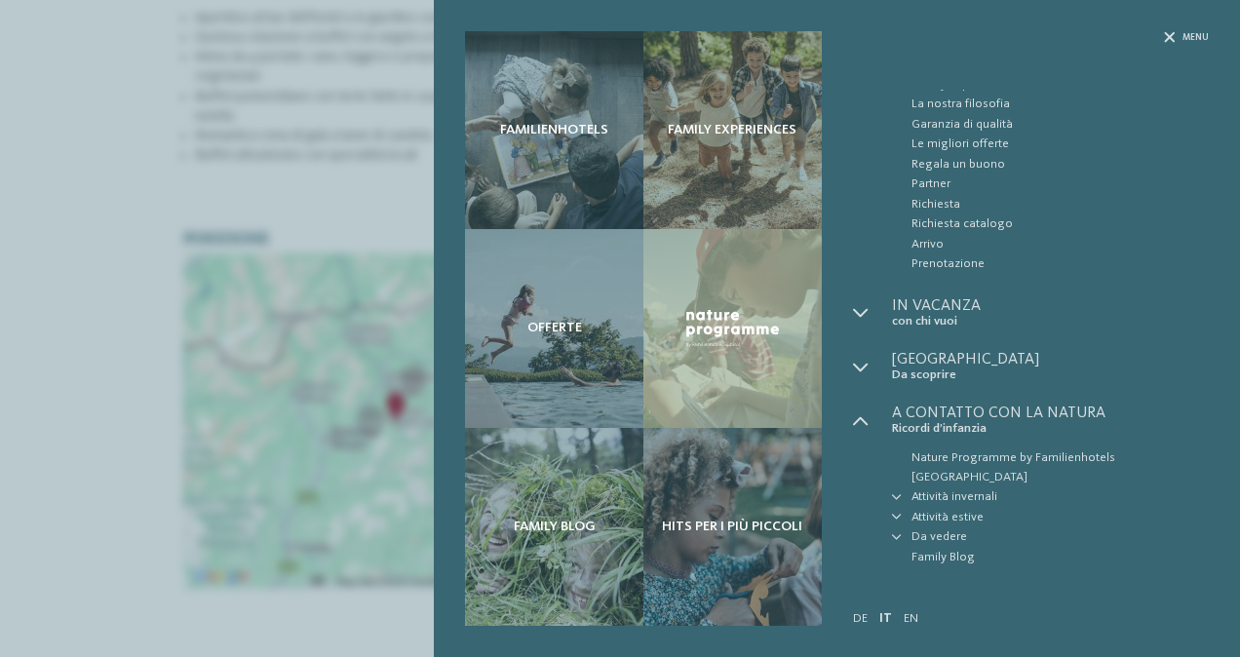
click at [1162, 43] on div "Menu" at bounding box center [1031, 60] width 356 height 58
click at [1165, 35] on icon at bounding box center [1169, 37] width 11 height 11
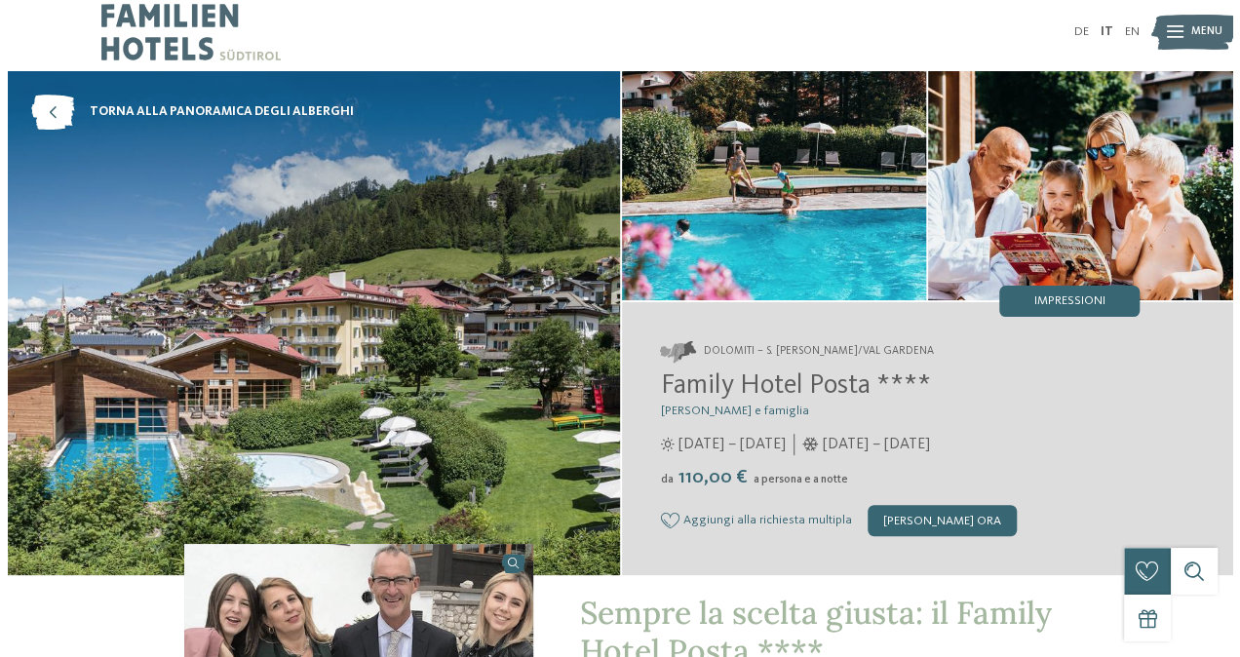
scroll to position [0, 0]
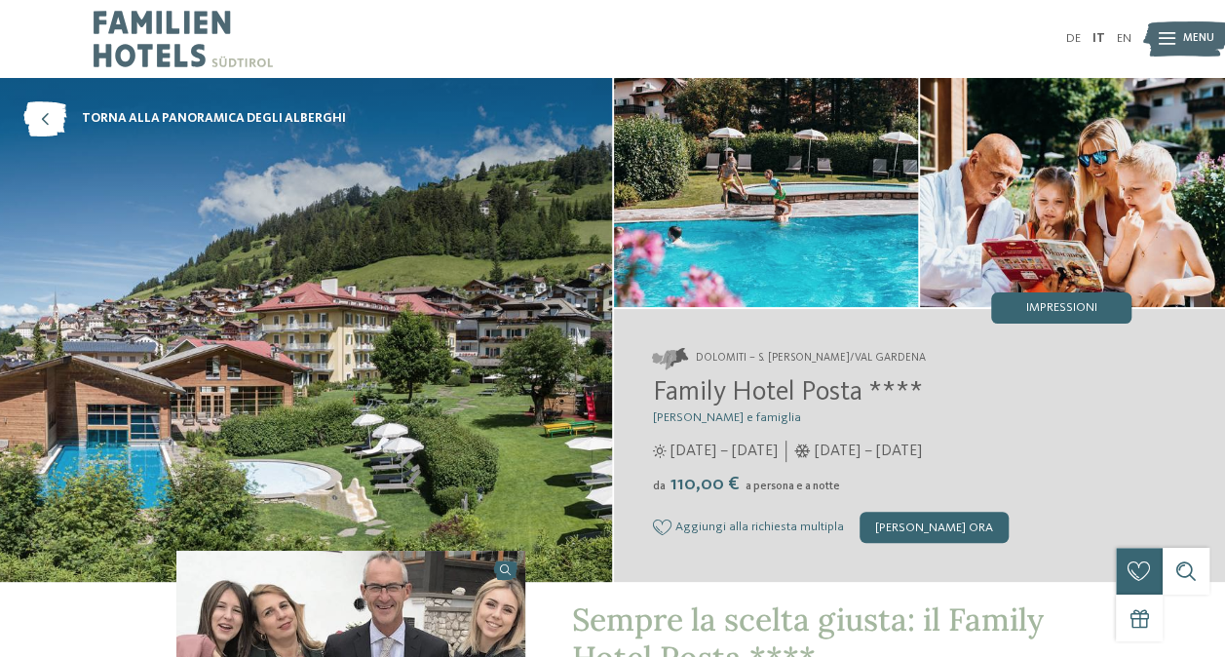
click at [1152, 36] on img at bounding box center [1187, 39] width 86 height 43
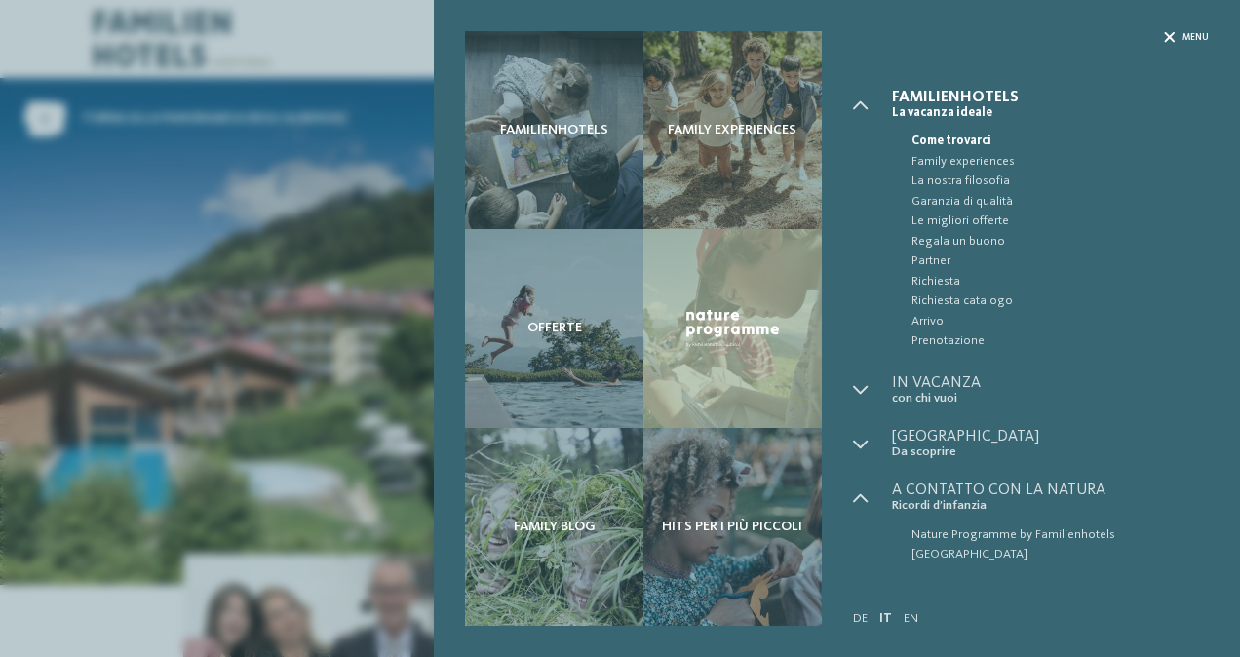
click at [1165, 36] on icon at bounding box center [1169, 37] width 11 height 11
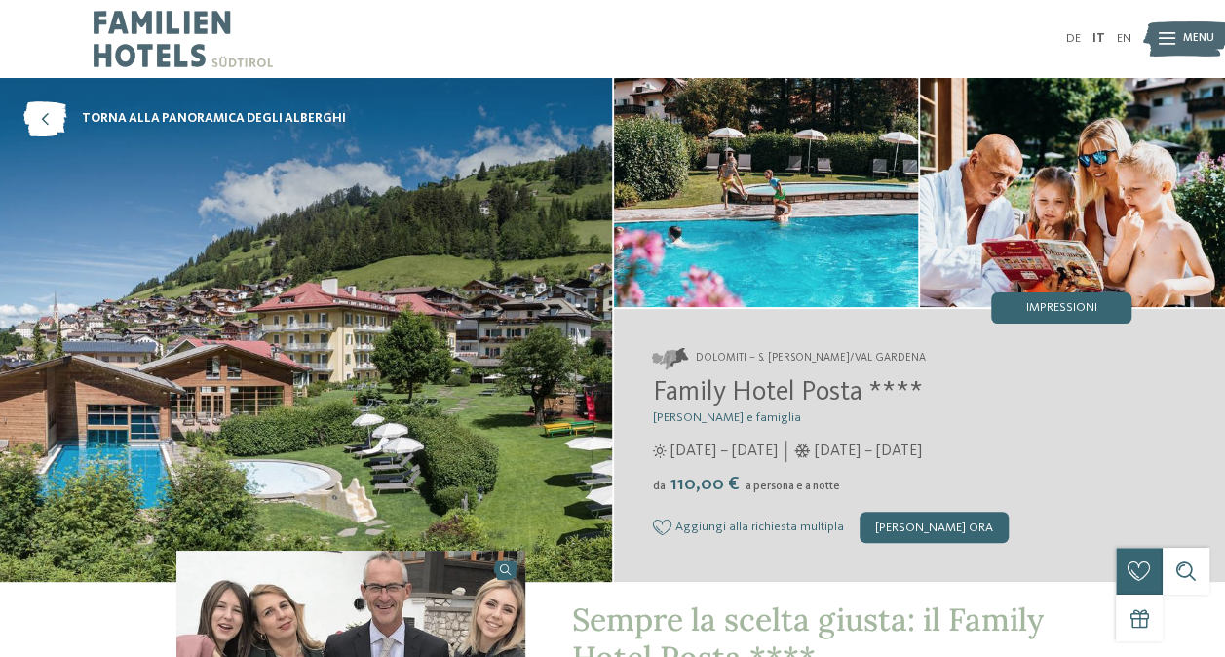
click at [852, 393] on span "Family Hotel Posta ****" at bounding box center [788, 392] width 270 height 27
drag, startPoint x: 848, startPoint y: 392, endPoint x: 631, endPoint y: 377, distance: 217.9
click at [631, 377] on div "Dolomiti – S. Cristina/Val Gardena Family Hotel Posta **** Elisabeth Ploner e f…" at bounding box center [920, 446] width 612 height 274
drag, startPoint x: 631, startPoint y: 377, endPoint x: 694, endPoint y: 387, distance: 64.1
click at [694, 387] on span "Family Hotel Posta ****" at bounding box center [788, 392] width 270 height 27
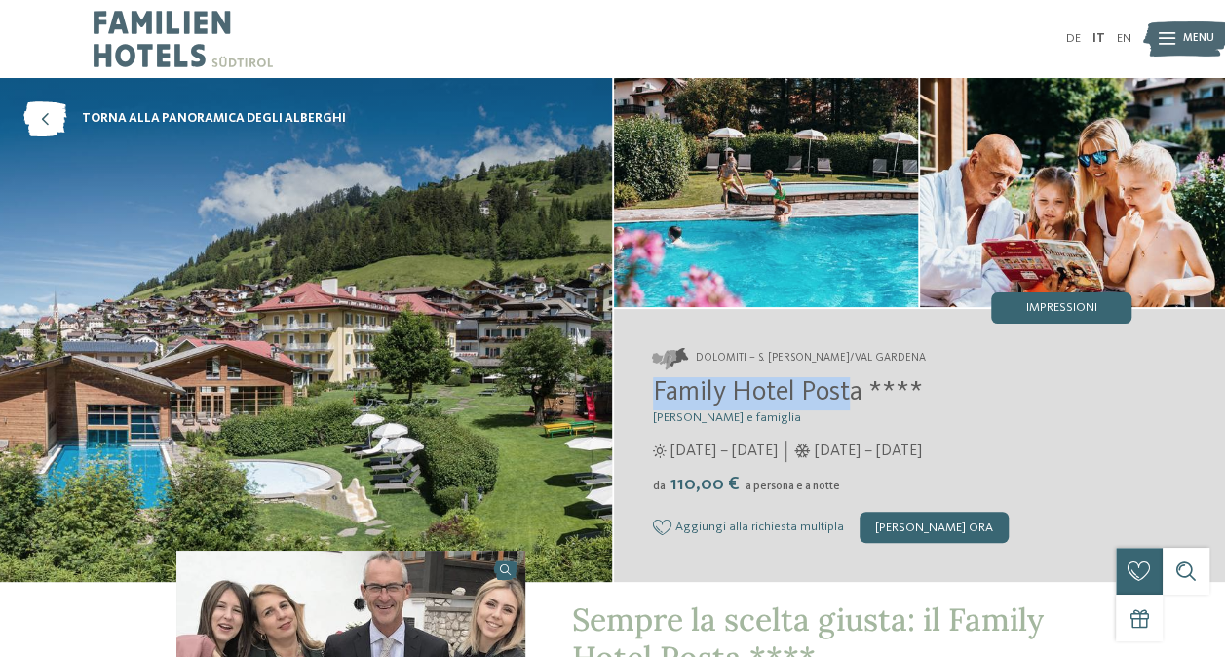
click at [664, 386] on span "Family Hotel Posta ****" at bounding box center [788, 392] width 270 height 27
drag, startPoint x: 654, startPoint y: 388, endPoint x: 859, endPoint y: 399, distance: 205.0
click at [859, 399] on span "Family Hotel Posta ****" at bounding box center [788, 392] width 270 height 27
copy span "Family Hotel Posta"
click at [146, 107] on link "torna alla panoramica degli alberghi" at bounding box center [184, 118] width 323 height 35
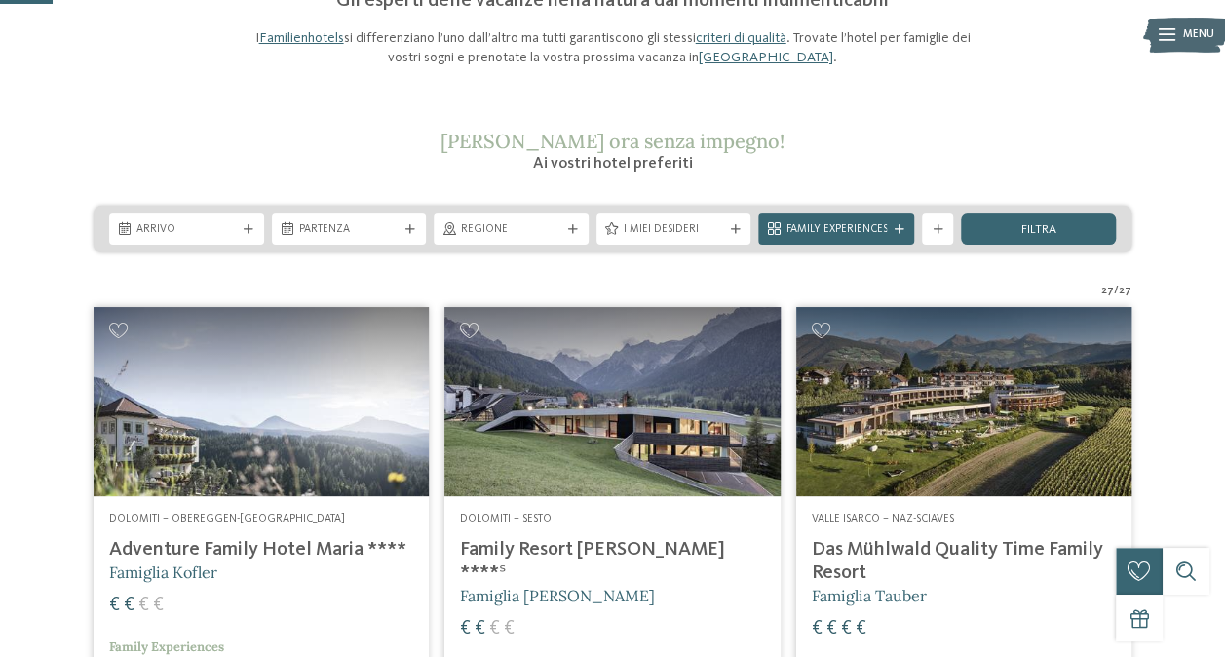
scroll to position [292, 0]
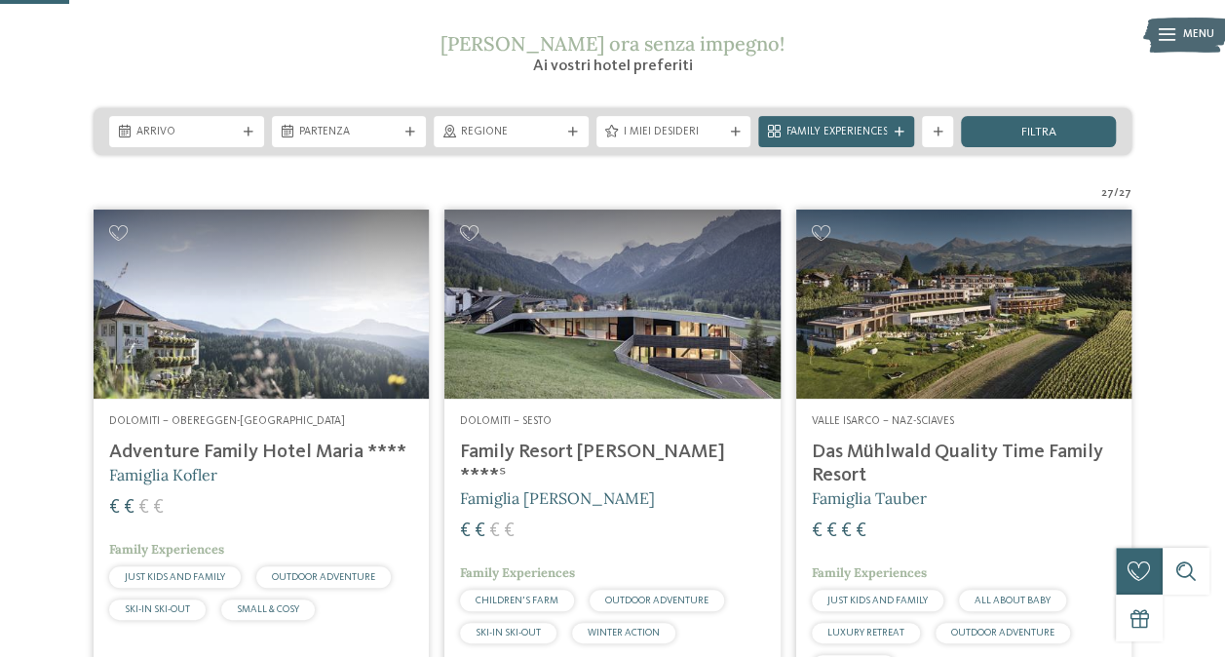
click at [335, 450] on h4 "Adventure Family Hotel Maria ****" at bounding box center [261, 452] width 304 height 23
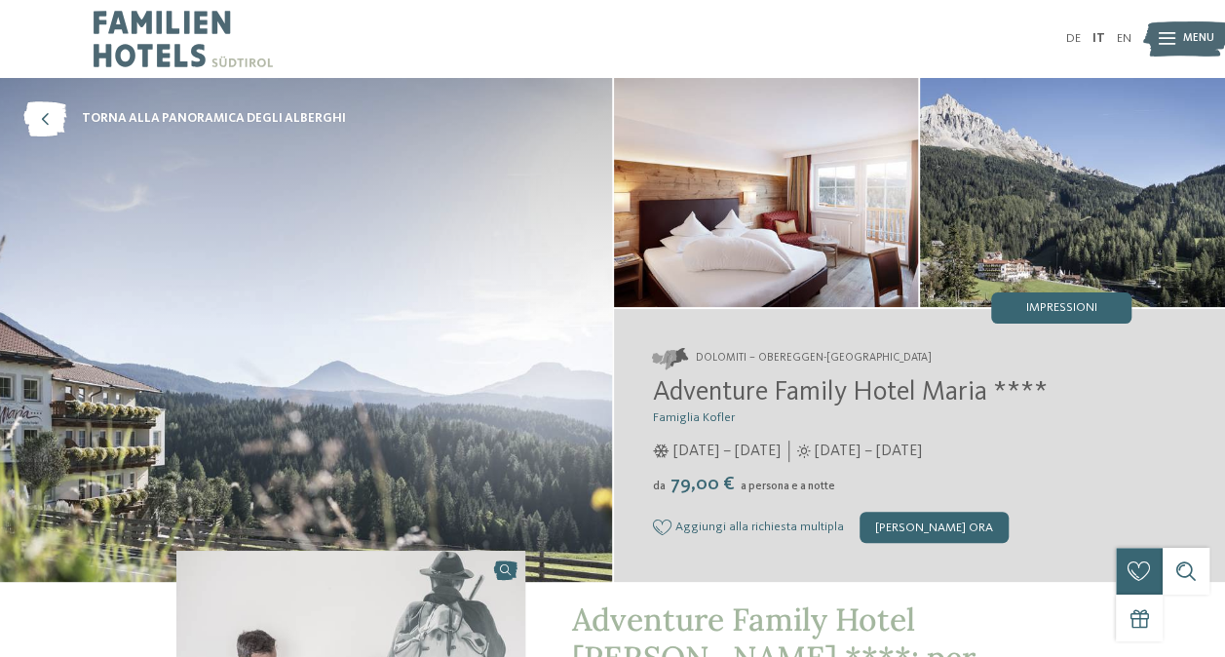
click at [1171, 39] on icon at bounding box center [1167, 39] width 17 height 13
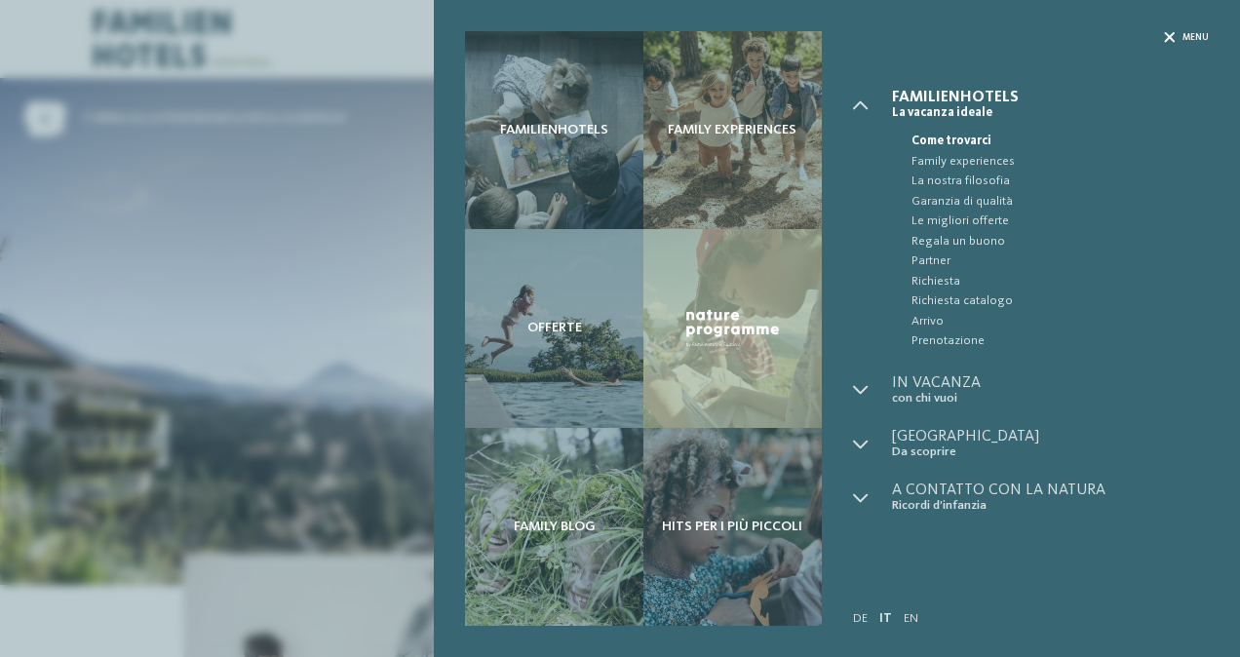
click at [1164, 32] on icon at bounding box center [1169, 37] width 11 height 11
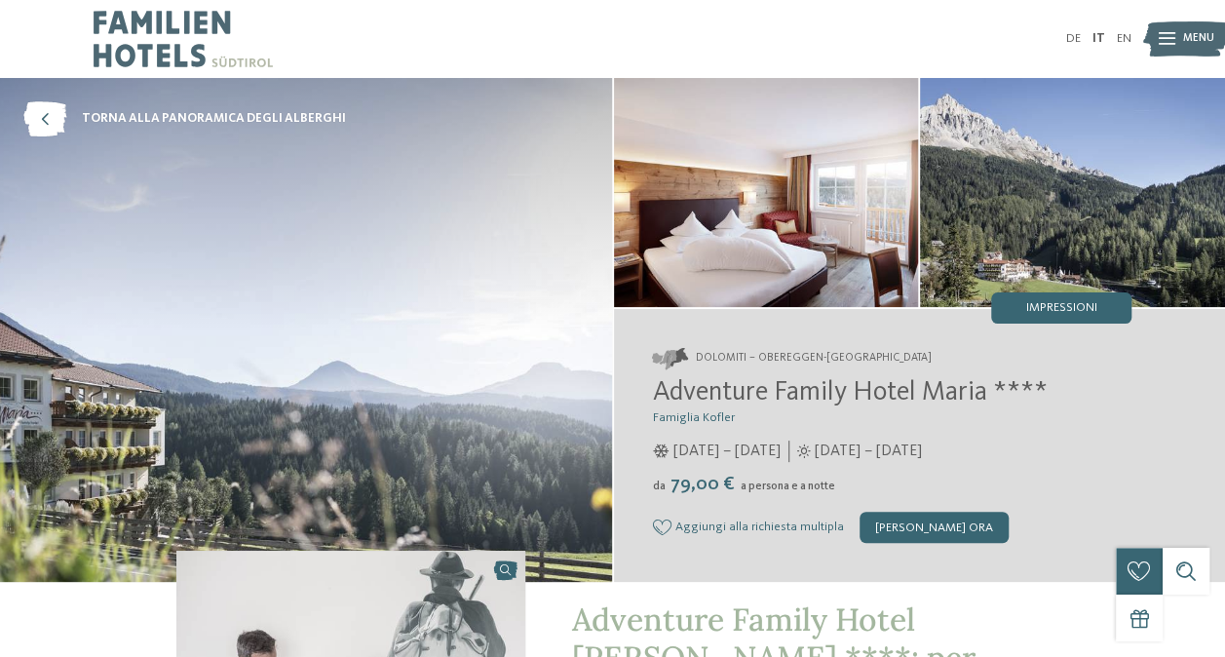
click at [460, 396] on img at bounding box center [306, 330] width 612 height 504
click at [1029, 185] on img at bounding box center [1072, 192] width 305 height 229
click at [1189, 41] on span "Menu" at bounding box center [1199, 39] width 31 height 16
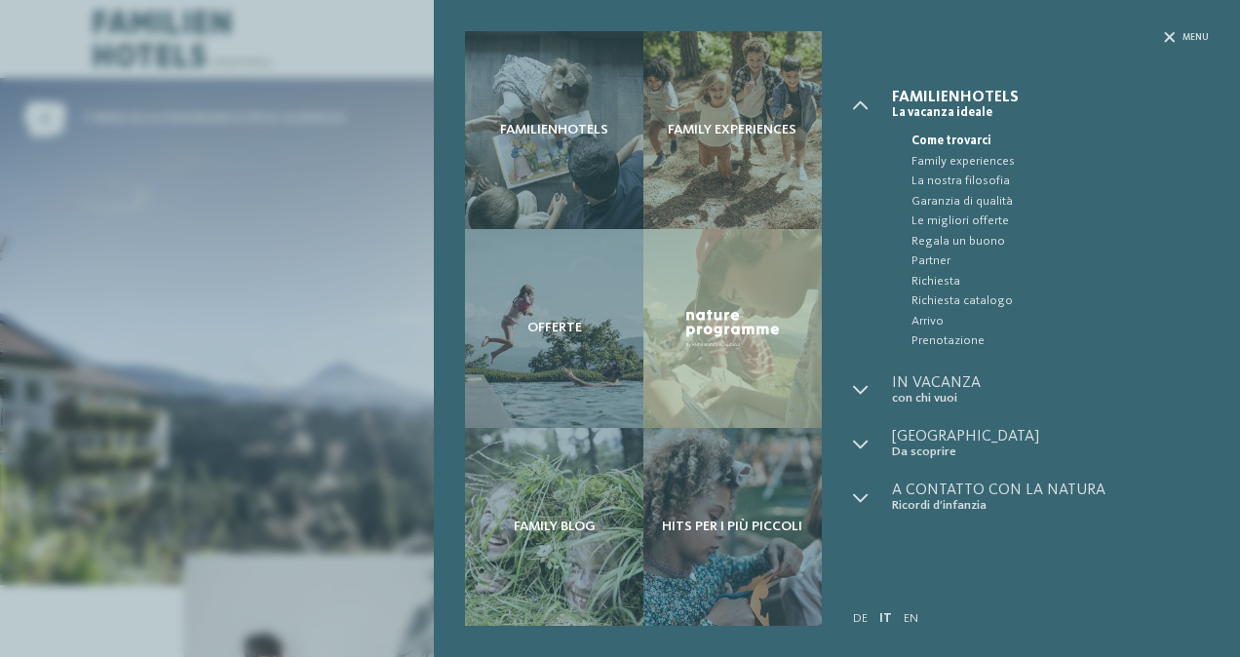
click at [337, 289] on div "Familienhotels Family experiences Offerte" at bounding box center [620, 328] width 1240 height 657
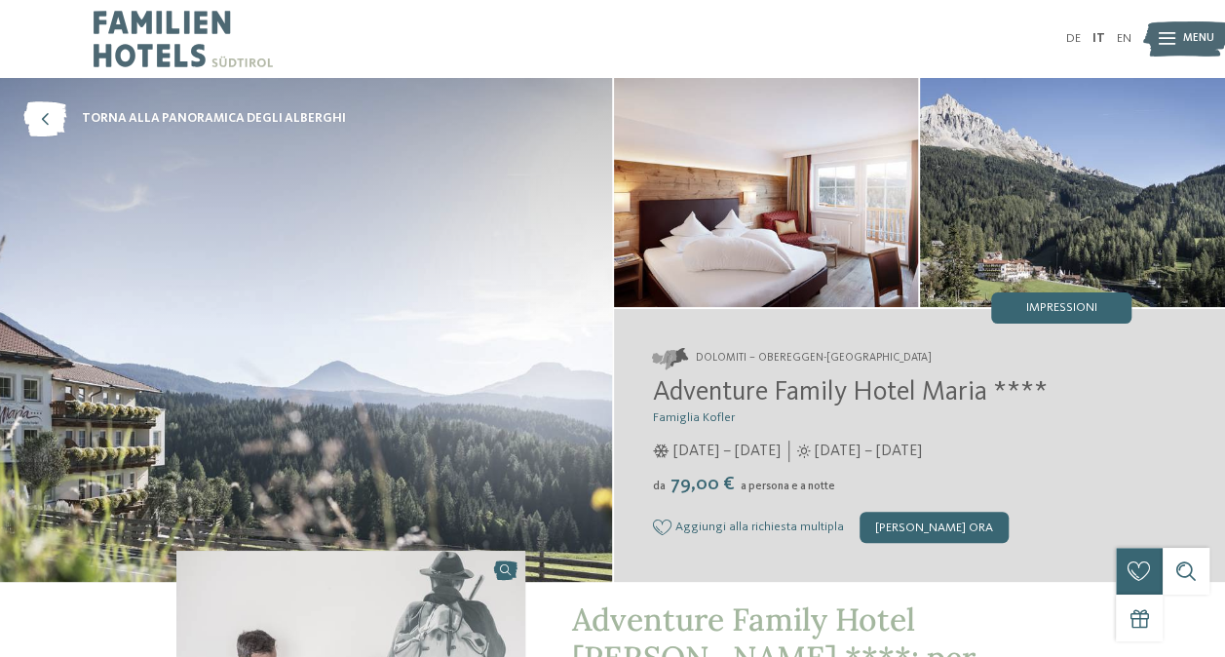
click at [1171, 40] on icon at bounding box center [1167, 39] width 17 height 13
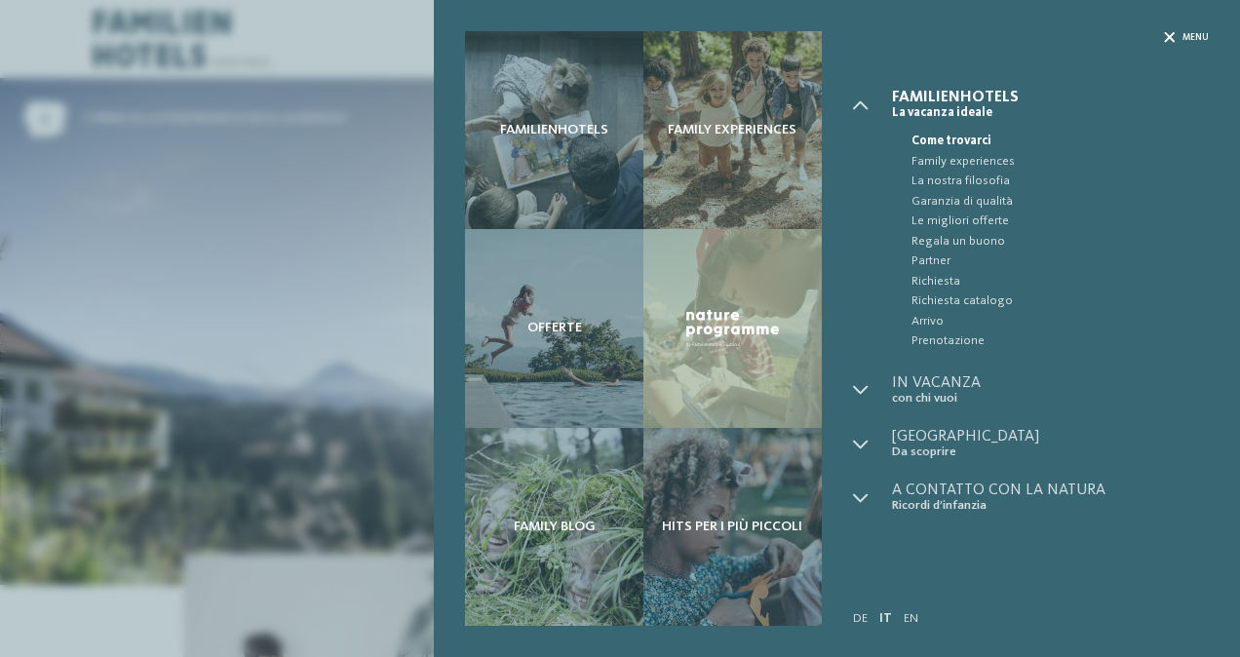
click at [1170, 40] on icon at bounding box center [1169, 37] width 11 height 11
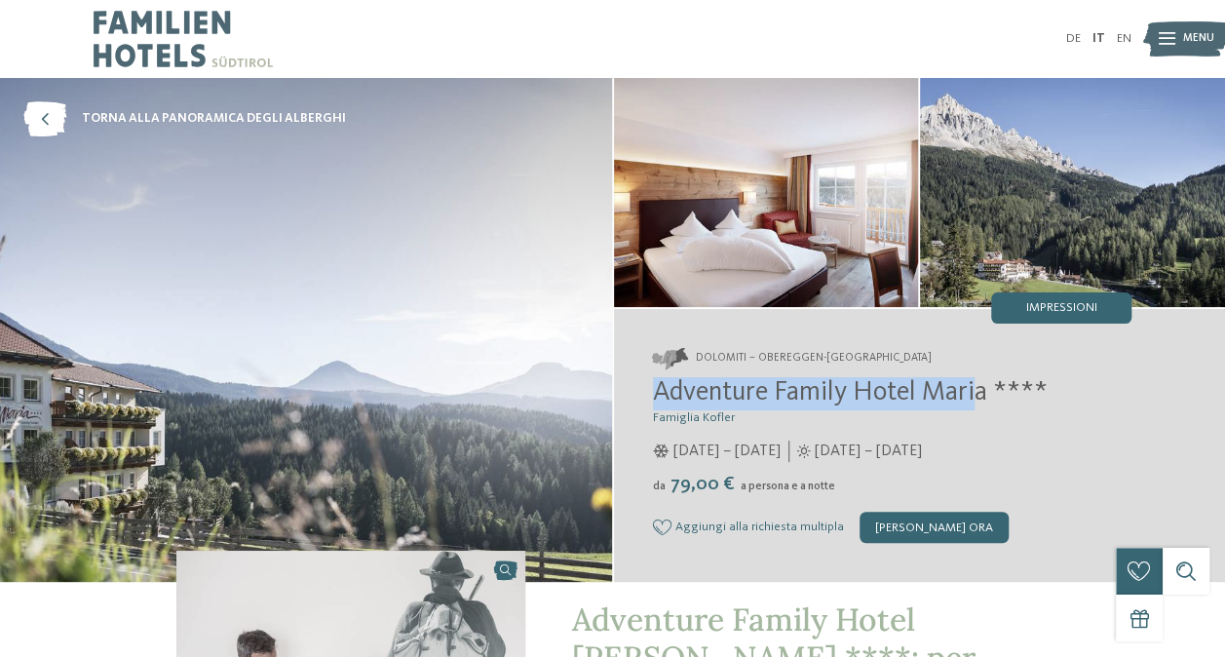
drag, startPoint x: 981, startPoint y: 398, endPoint x: 642, endPoint y: 404, distance: 338.4
click at [642, 404] on div "Dolomiti – Obereggen-Nova Ponente Adventure Family Hotel Maria **** Famiglia Ko…" at bounding box center [920, 446] width 612 height 274
drag, startPoint x: 642, startPoint y: 404, endPoint x: 698, endPoint y: 398, distance: 55.9
copy span "Adventure Family Hotel Mari"
click at [125, 113] on span "torna alla panoramica degli alberghi" at bounding box center [214, 119] width 264 height 18
